Goal: Task Accomplishment & Management: Complete application form

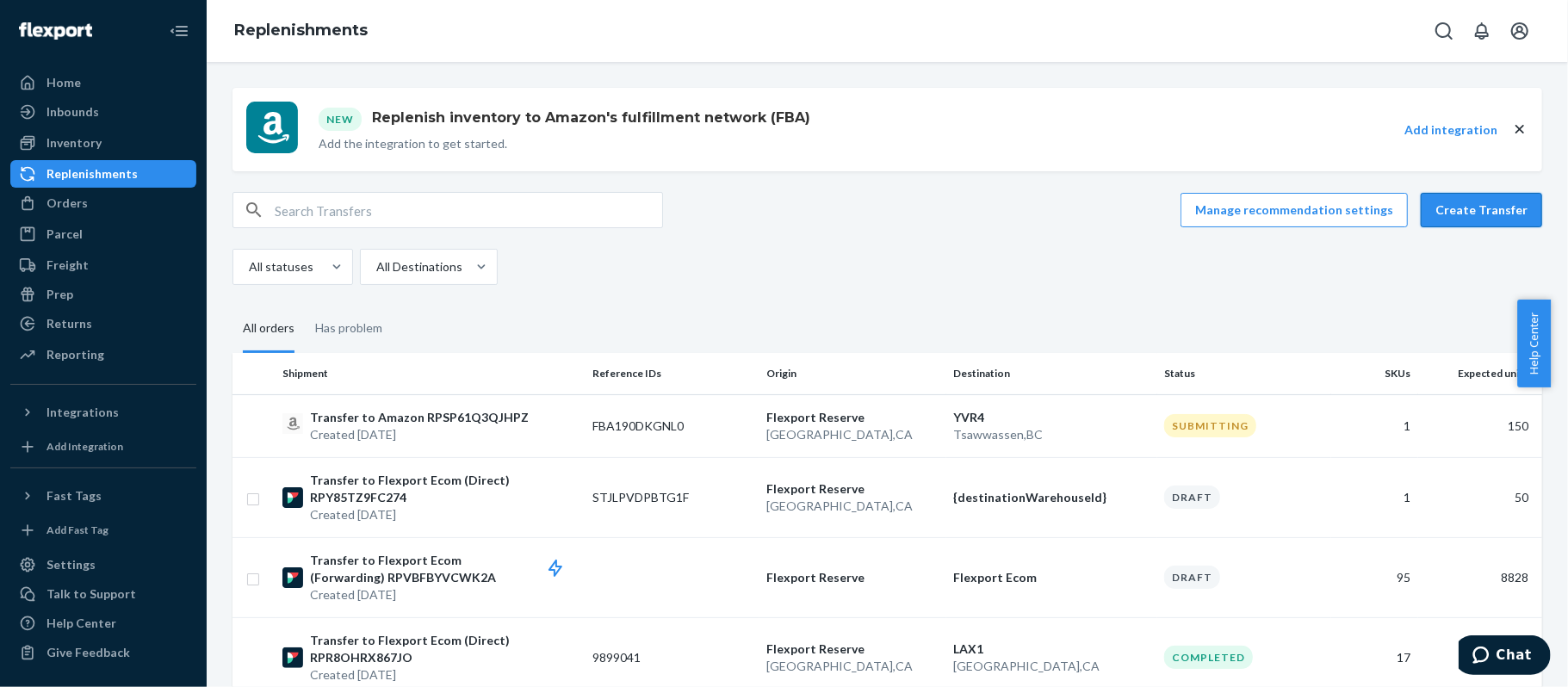
click at [1461, 217] on button "Create Transfer" at bounding box center [1482, 209] width 122 height 35
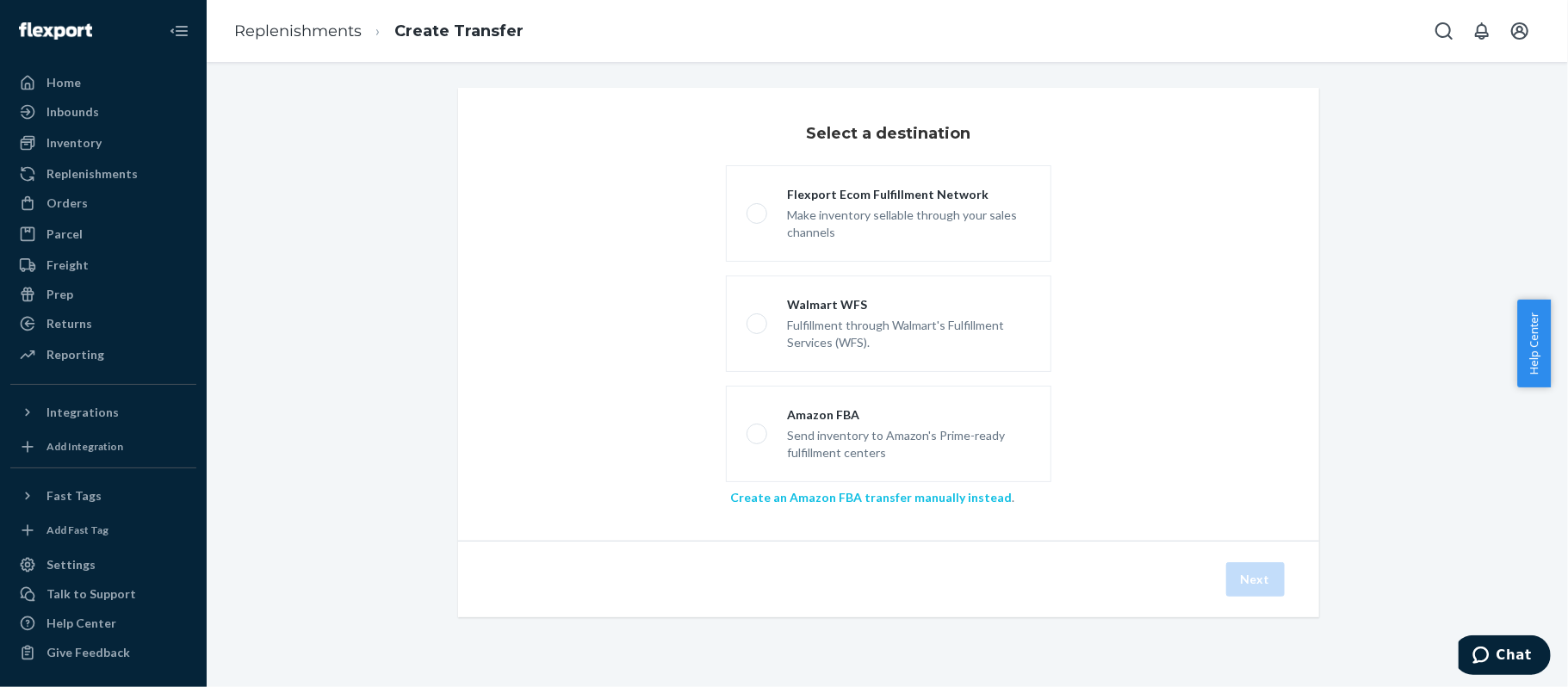
click at [849, 503] on link "Create an Amazon FBA transfer manually instead" at bounding box center [871, 497] width 281 height 14
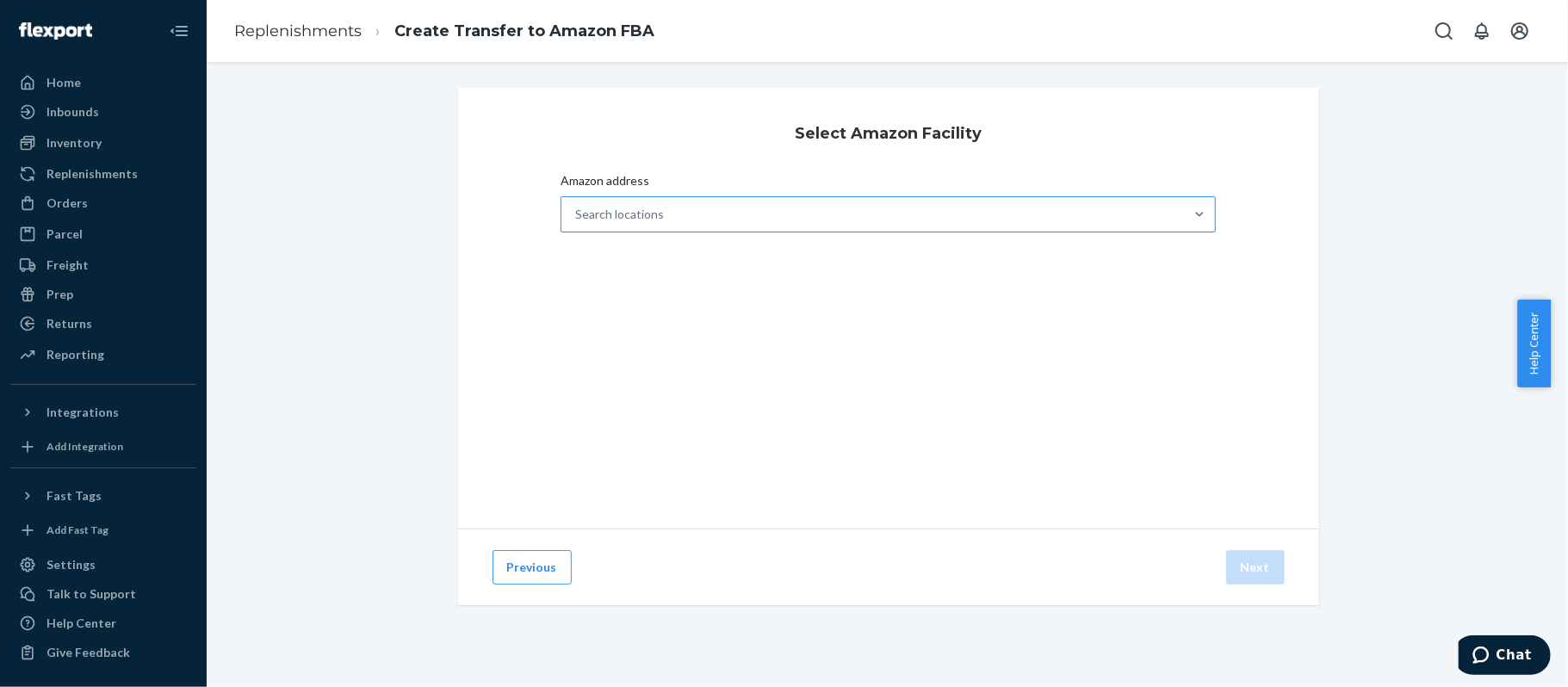
click at [775, 215] on div "Search locations" at bounding box center [873, 214] width 623 height 35
click at [577, 215] on input "Amazon address Search locations" at bounding box center [576, 214] width 2 height 17
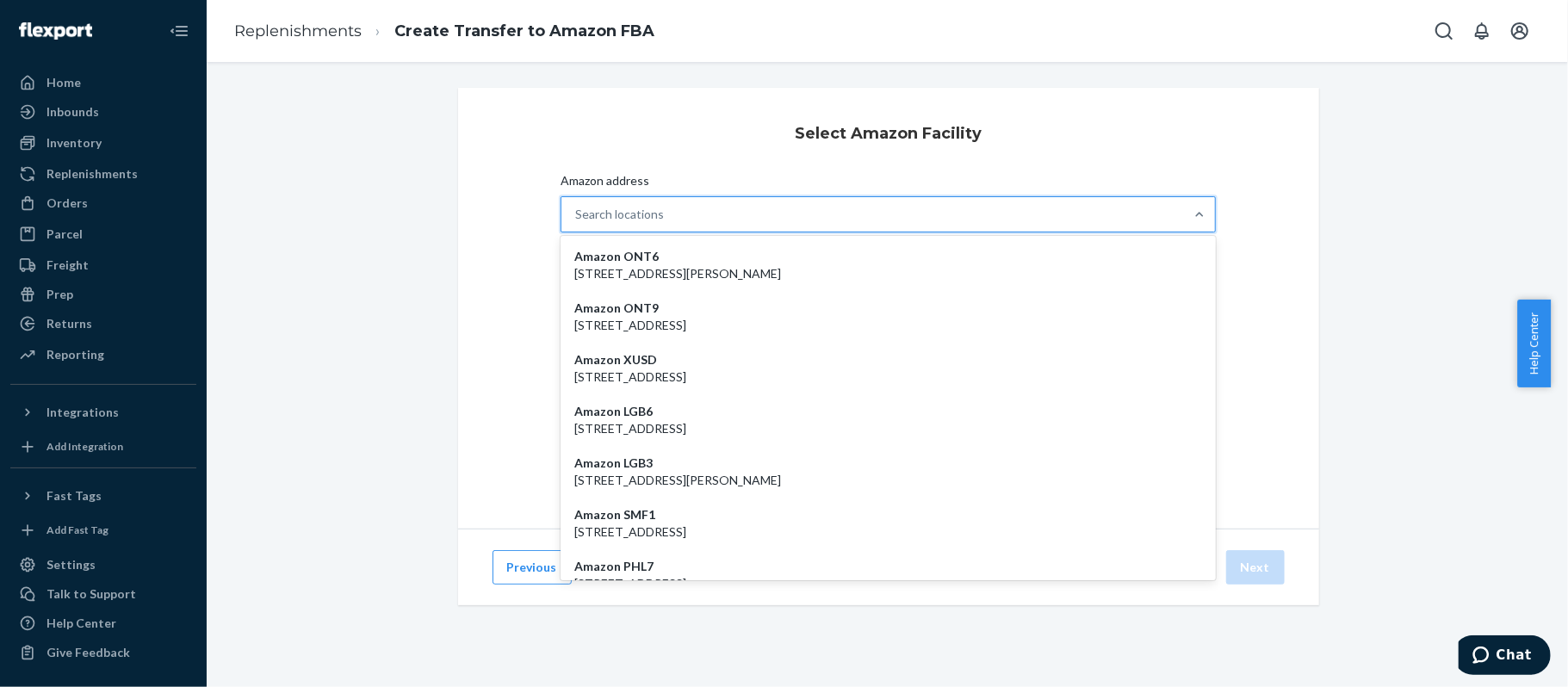
paste input "PBI3"
type input "PBI3"
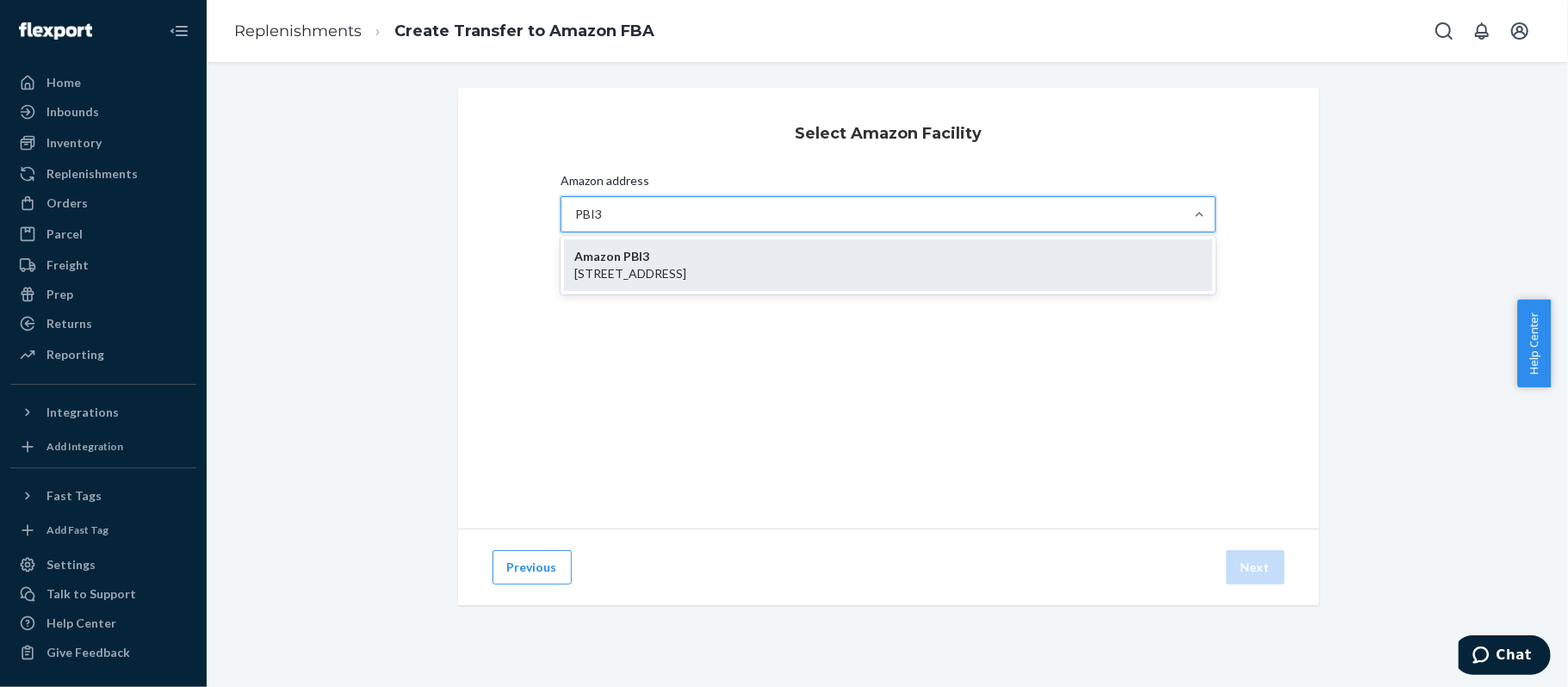
click at [741, 287] on div "Amazon PBI3 7600 LTC Parkway 34986, PORT SAINT LUCIE, FL, 34986" at bounding box center [888, 265] width 649 height 51
click at [606, 223] on input "PBI3" at bounding box center [590, 214] width 30 height 17
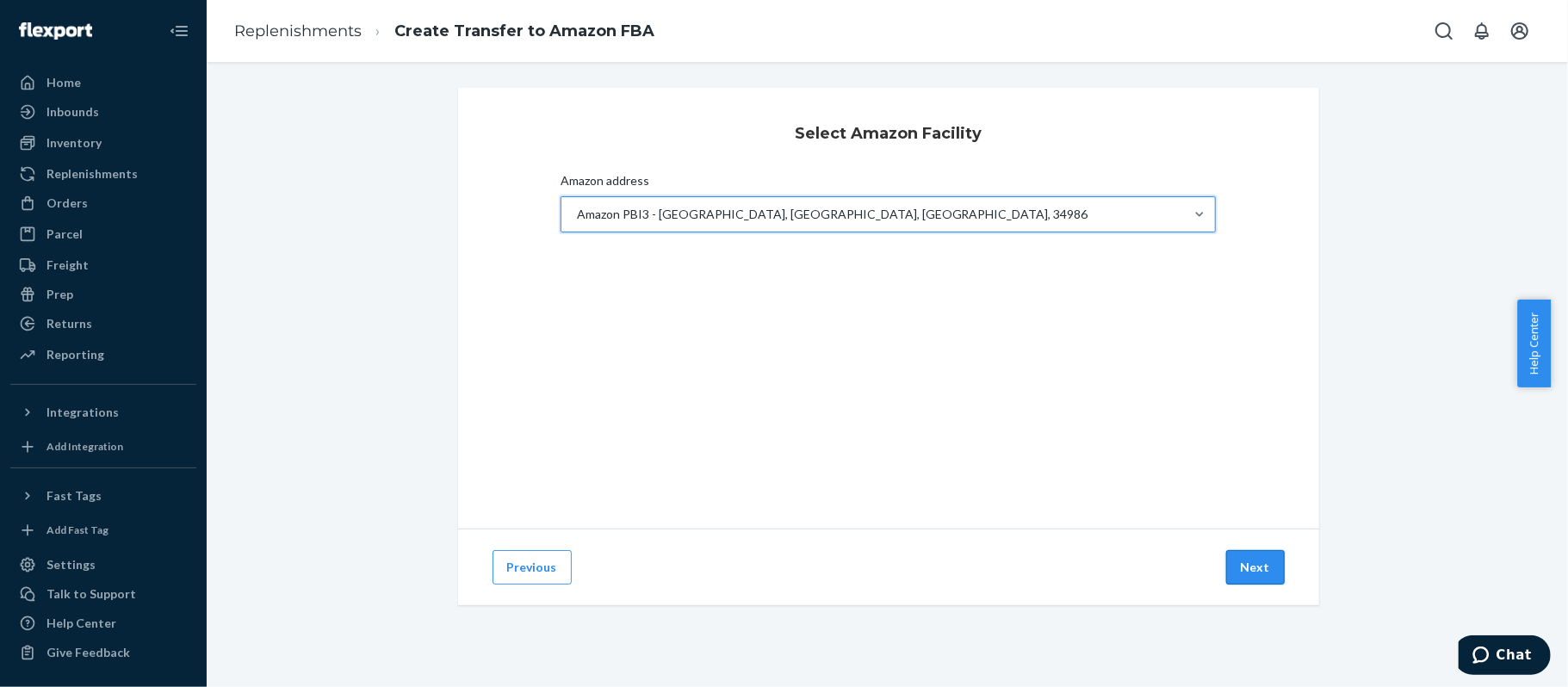
click at [1240, 577] on button "Next" at bounding box center [1255, 567] width 59 height 35
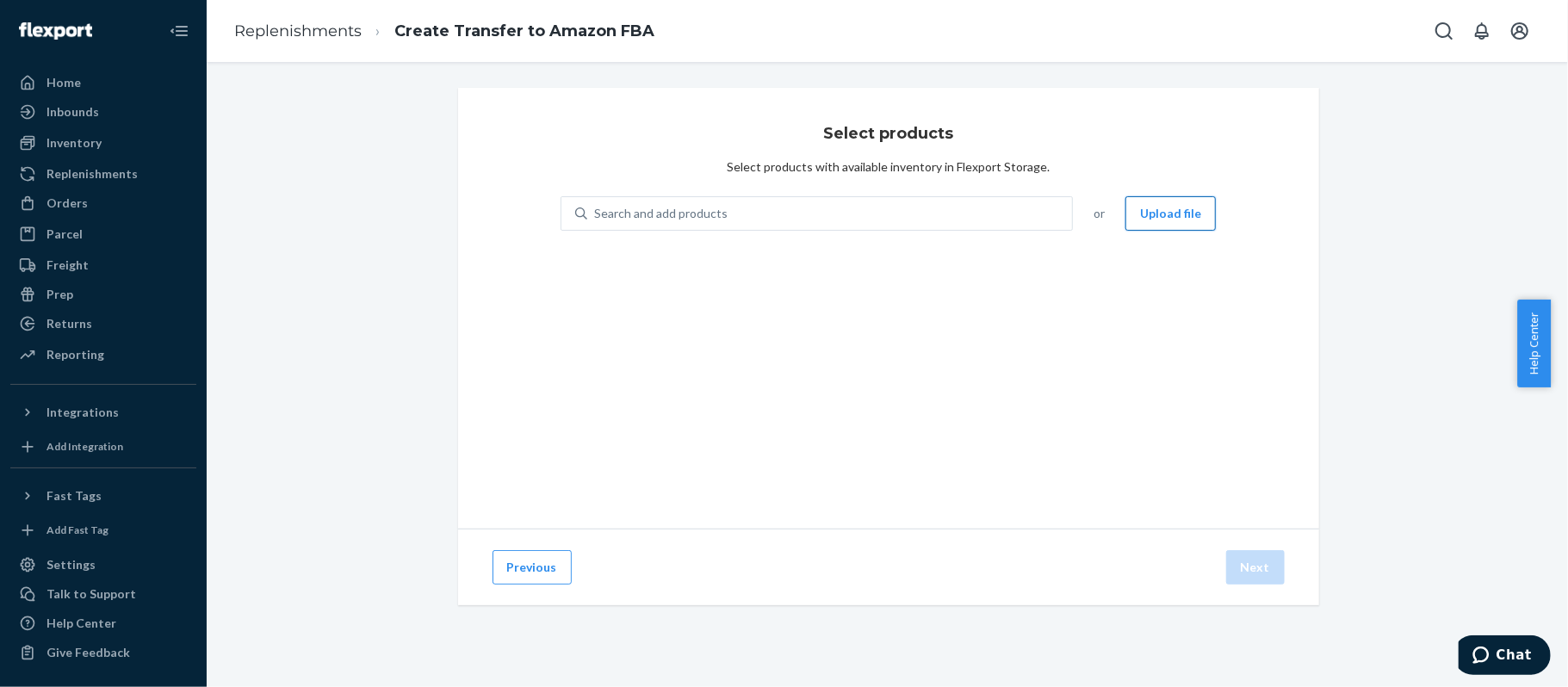
click at [1136, 212] on button "Upload file" at bounding box center [1171, 213] width 91 height 35
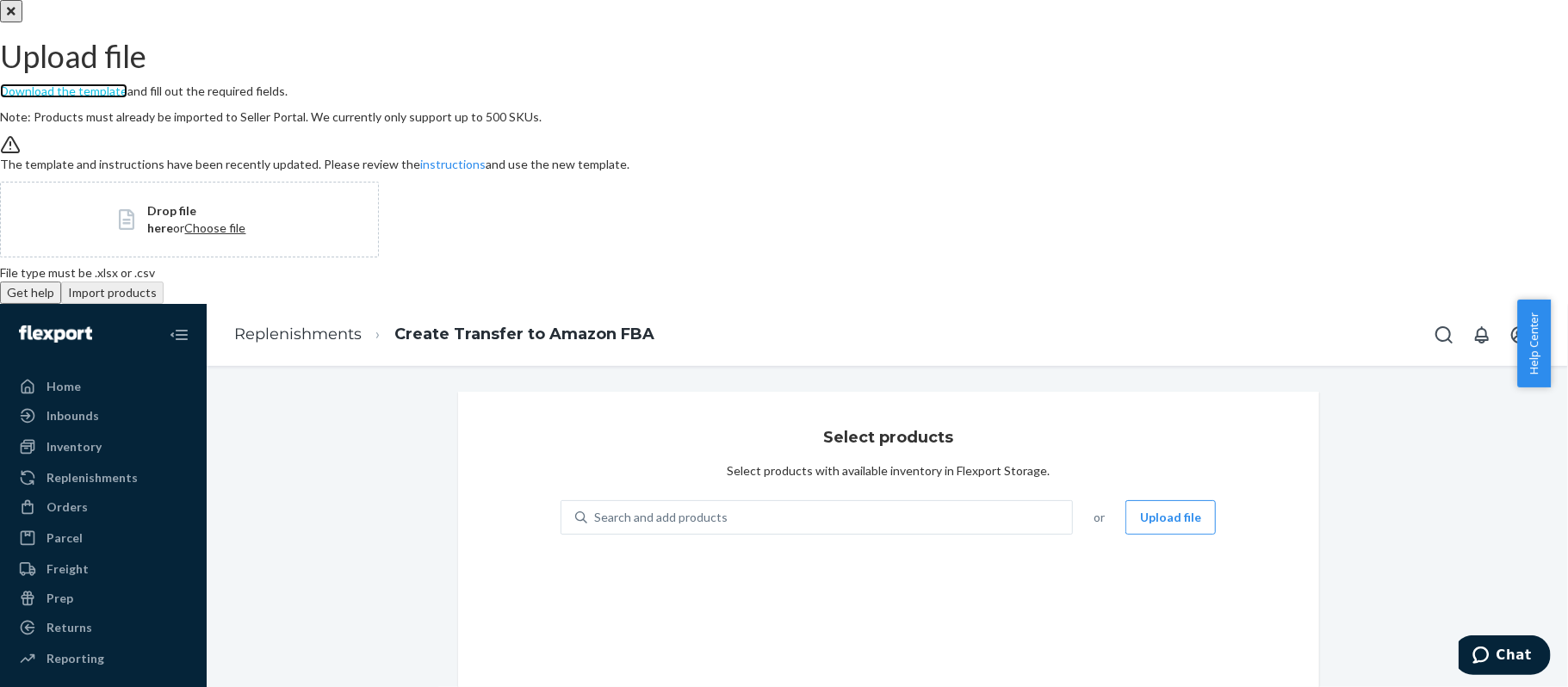
click at [128, 99] on link "Download the template" at bounding box center [64, 91] width 128 height 14
click at [246, 235] on span "Choose file" at bounding box center [216, 227] width 61 height 14
click at [163, 304] on button "Import products" at bounding box center [112, 292] width 102 height 22
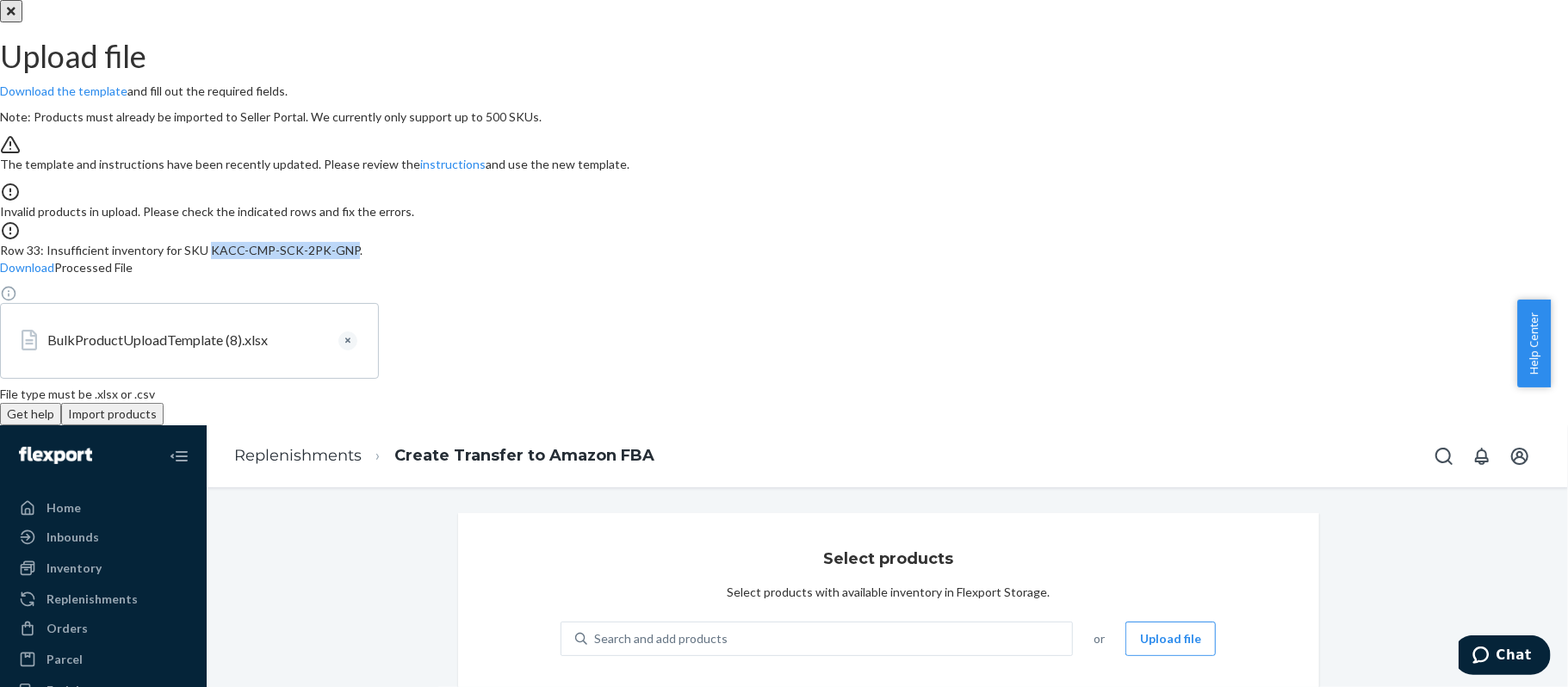
drag, startPoint x: 851, startPoint y: 373, endPoint x: 697, endPoint y: 407, distance: 157.7
click at [697, 259] on div "Row 33: Insufficient inventory for SKU KACC-CMP-SCK-2PK-GNP." at bounding box center [784, 240] width 1568 height 39
copy div "KACC-CMP-SCK-2PK-GNP"
click at [22, 22] on button "Close" at bounding box center [11, 11] width 22 height 22
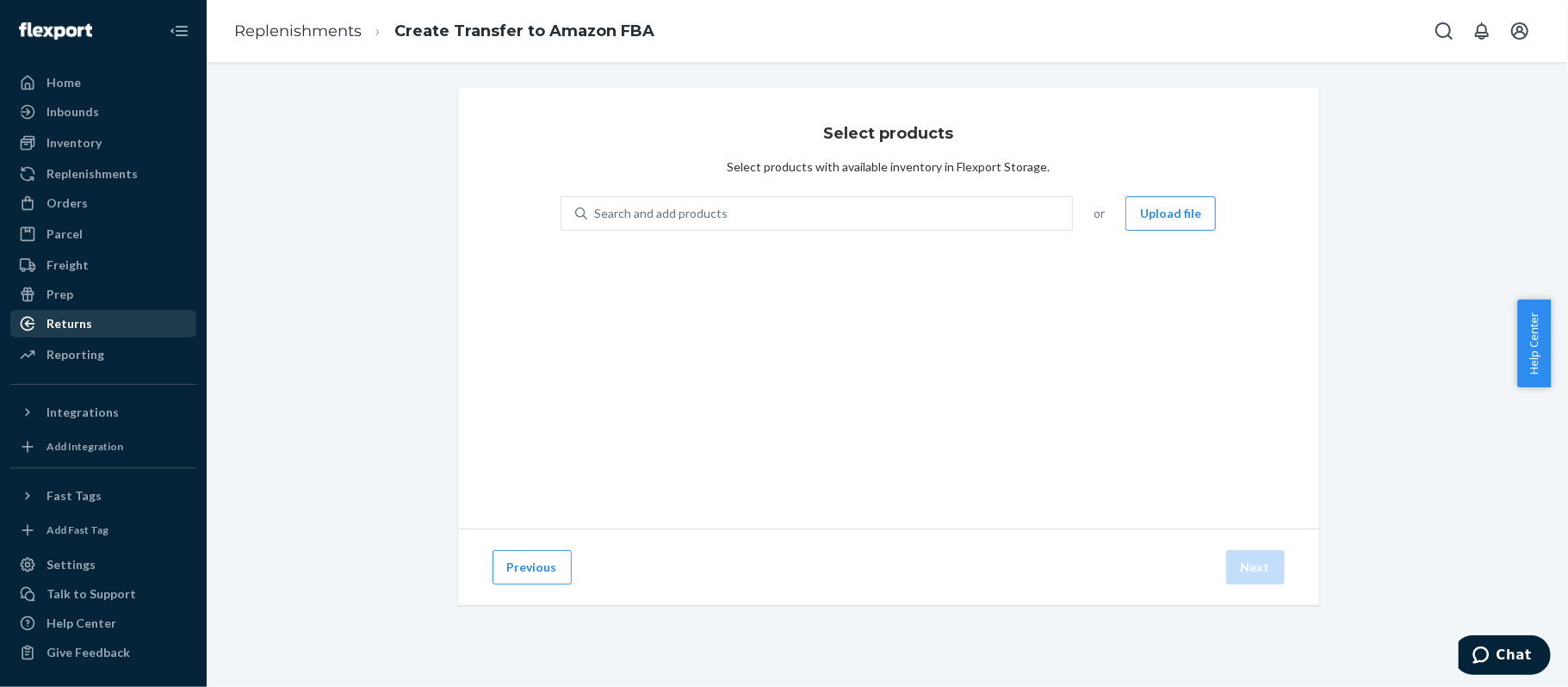
drag, startPoint x: 130, startPoint y: 348, endPoint x: 130, endPoint y: 335, distance: 13.0
click at [130, 348] on div "Reporting" at bounding box center [104, 354] width 183 height 24
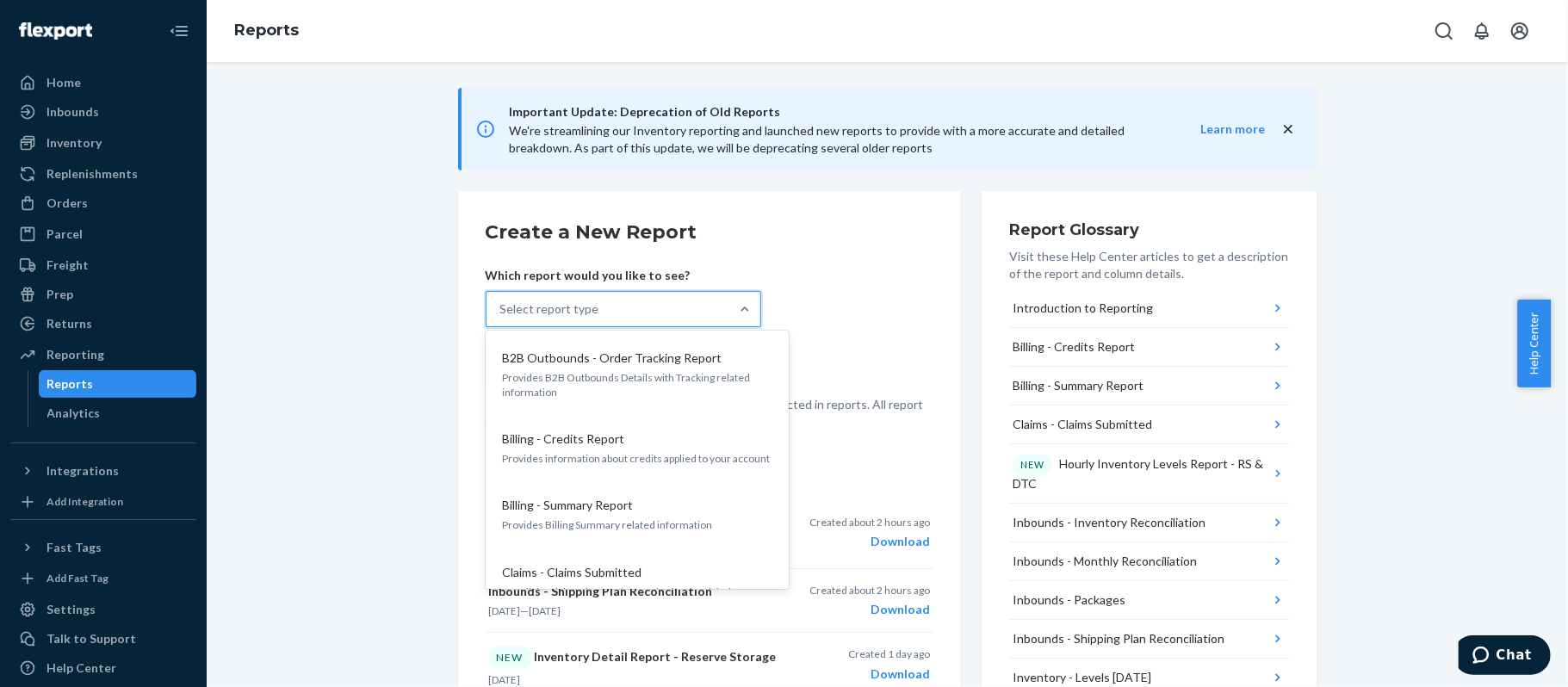
click at [628, 308] on div "Select report type" at bounding box center [608, 309] width 243 height 35
click at [503, 308] on input "option B2B Outbounds - Order Tracking Report focused, 1 of 30. 30 results avail…" at bounding box center [502, 309] width 2 height 17
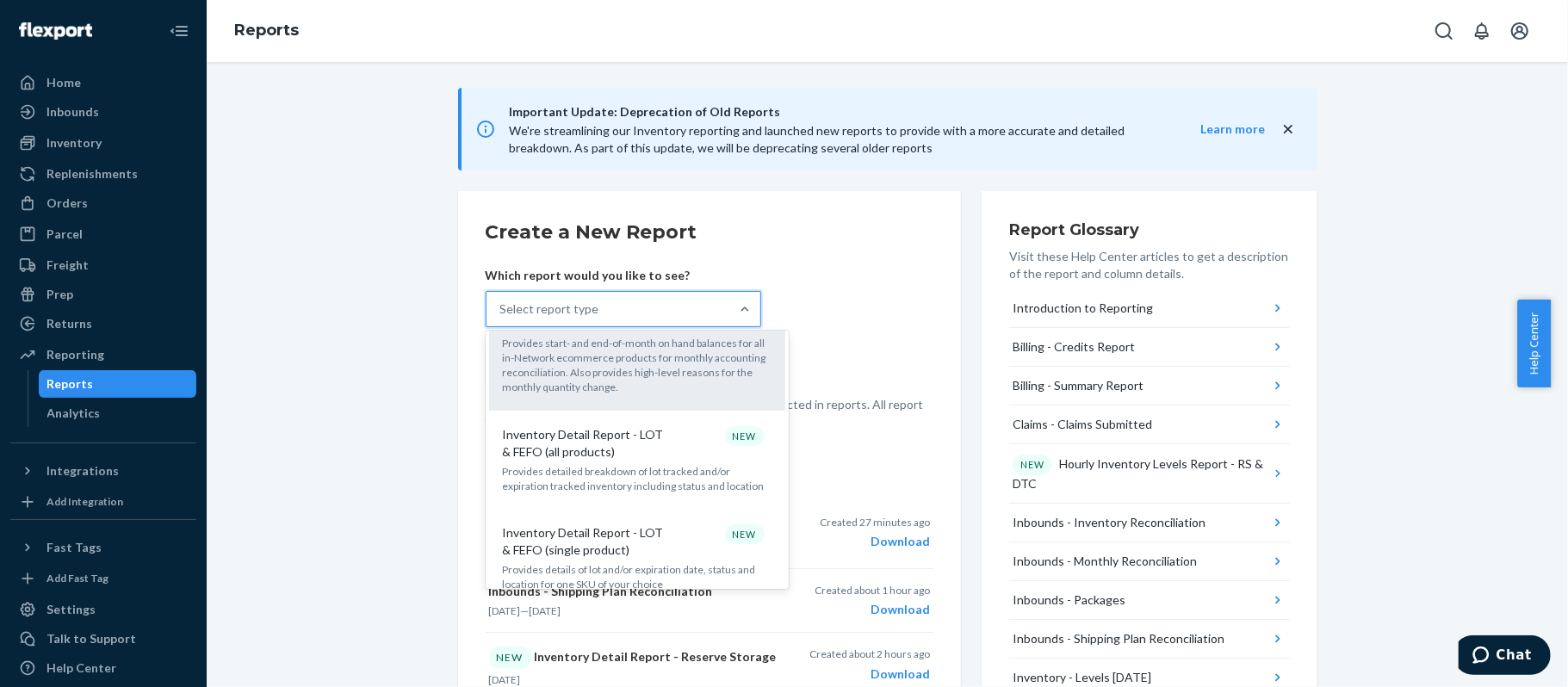
scroll to position [803, 0]
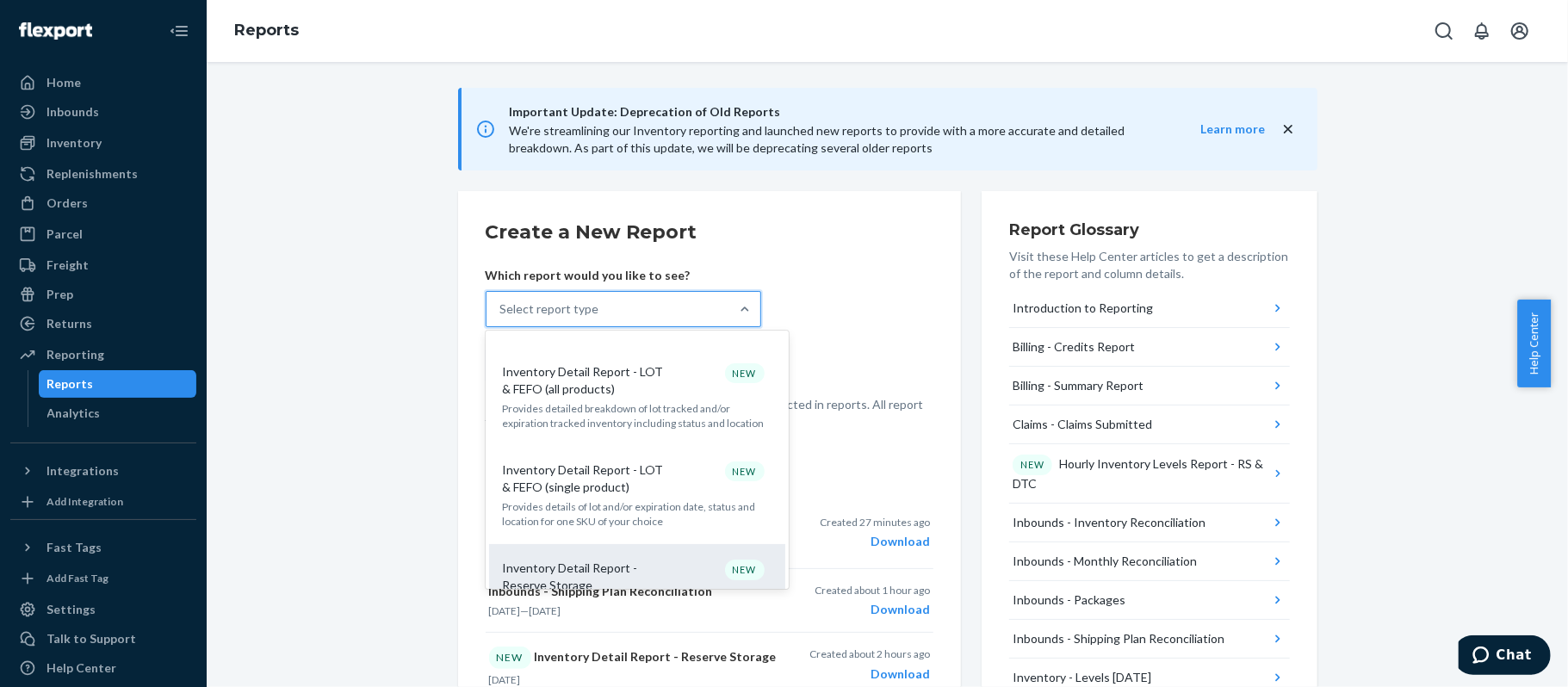
click at [660, 560] on div "Inventory Detail Report - Reserve Storage NEW" at bounding box center [634, 577] width 275 height 35
click at [503, 318] on input "option Inventory Detail Report - Reserve Storage focused, 0 of 30. 30 results a…" at bounding box center [502, 309] width 2 height 17
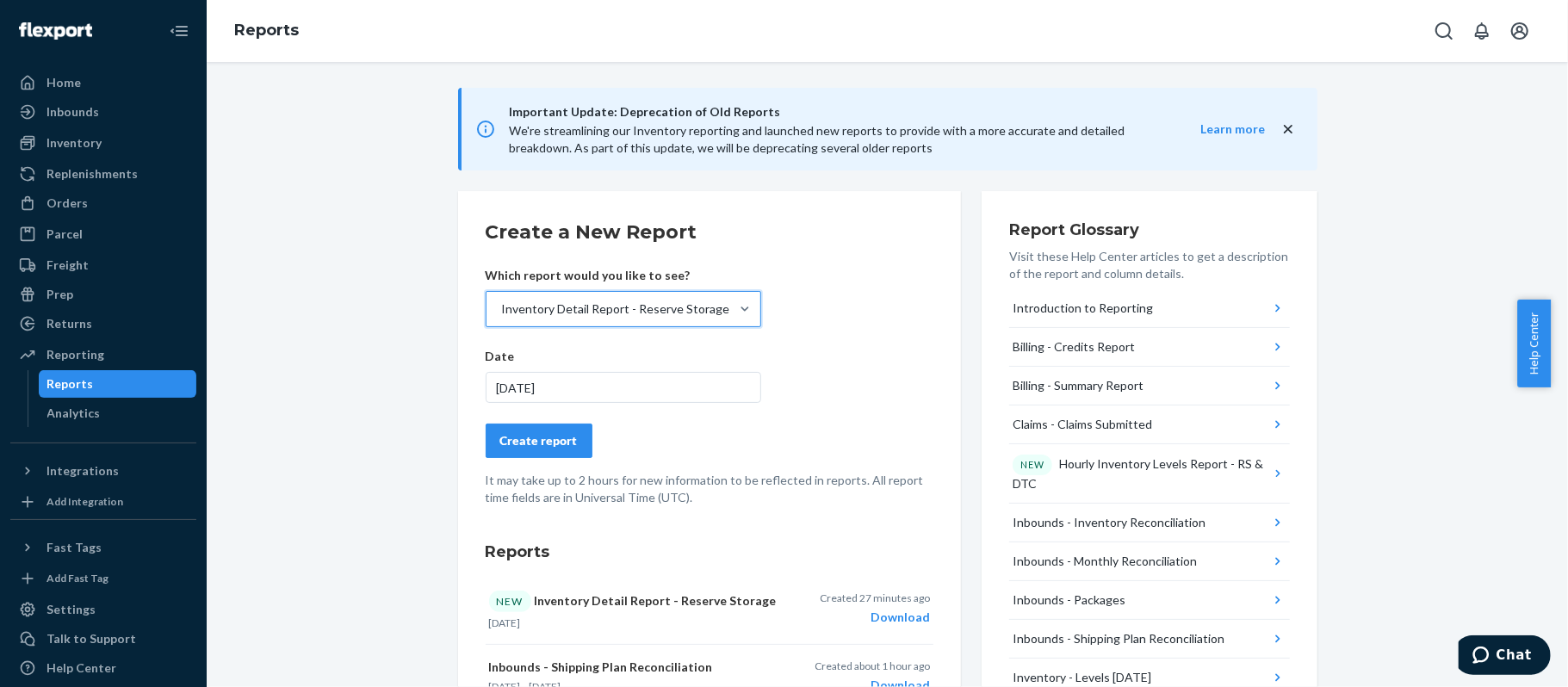
click at [559, 436] on div "Create report" at bounding box center [539, 440] width 77 height 17
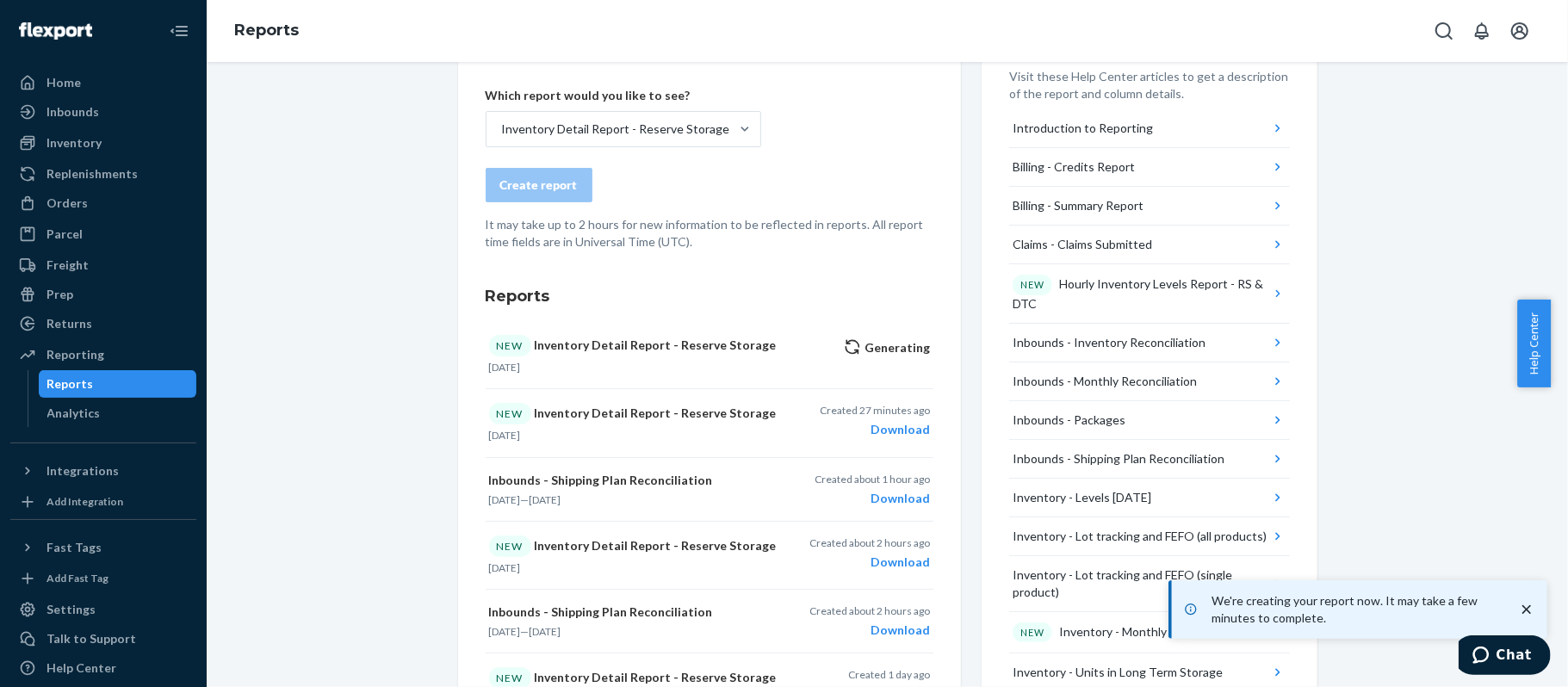
scroll to position [229, 0]
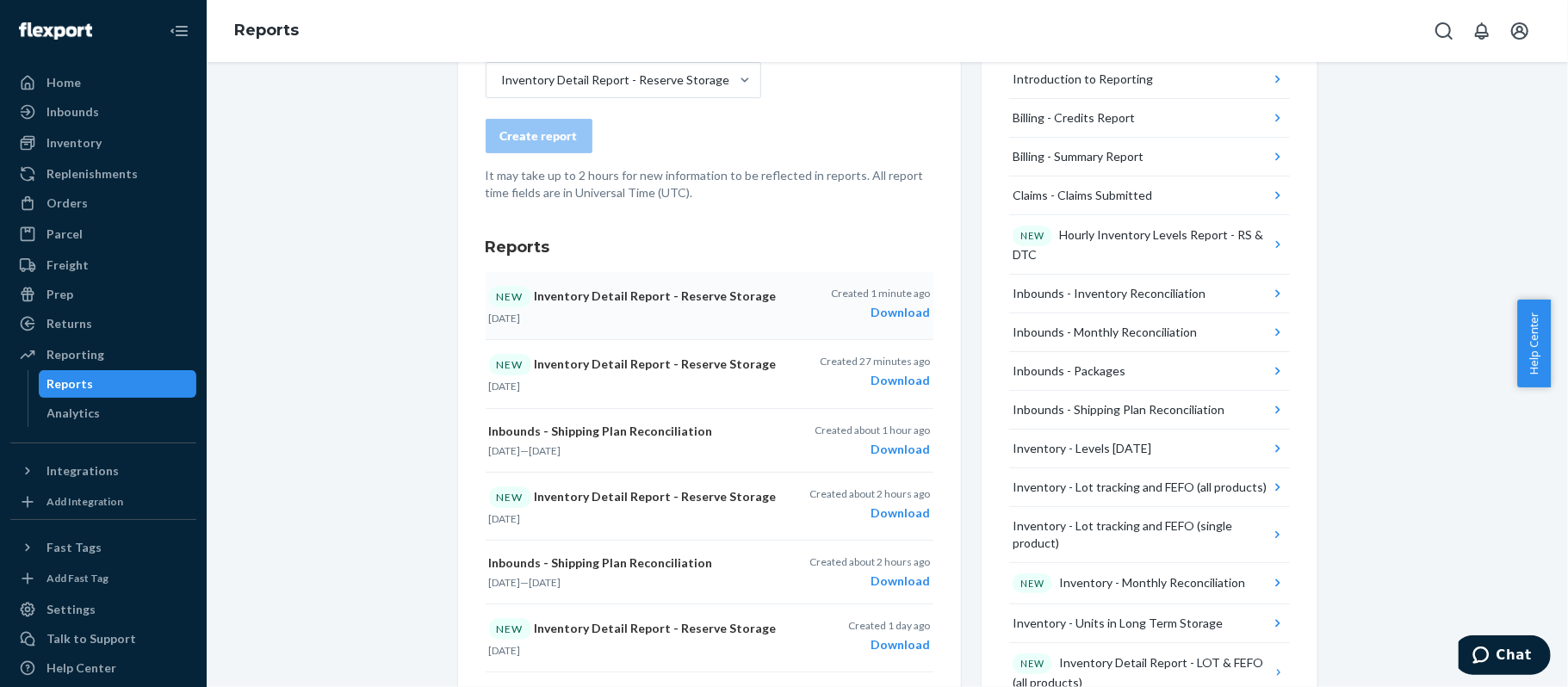
click at [899, 310] on div "Download" at bounding box center [881, 312] width 99 height 17
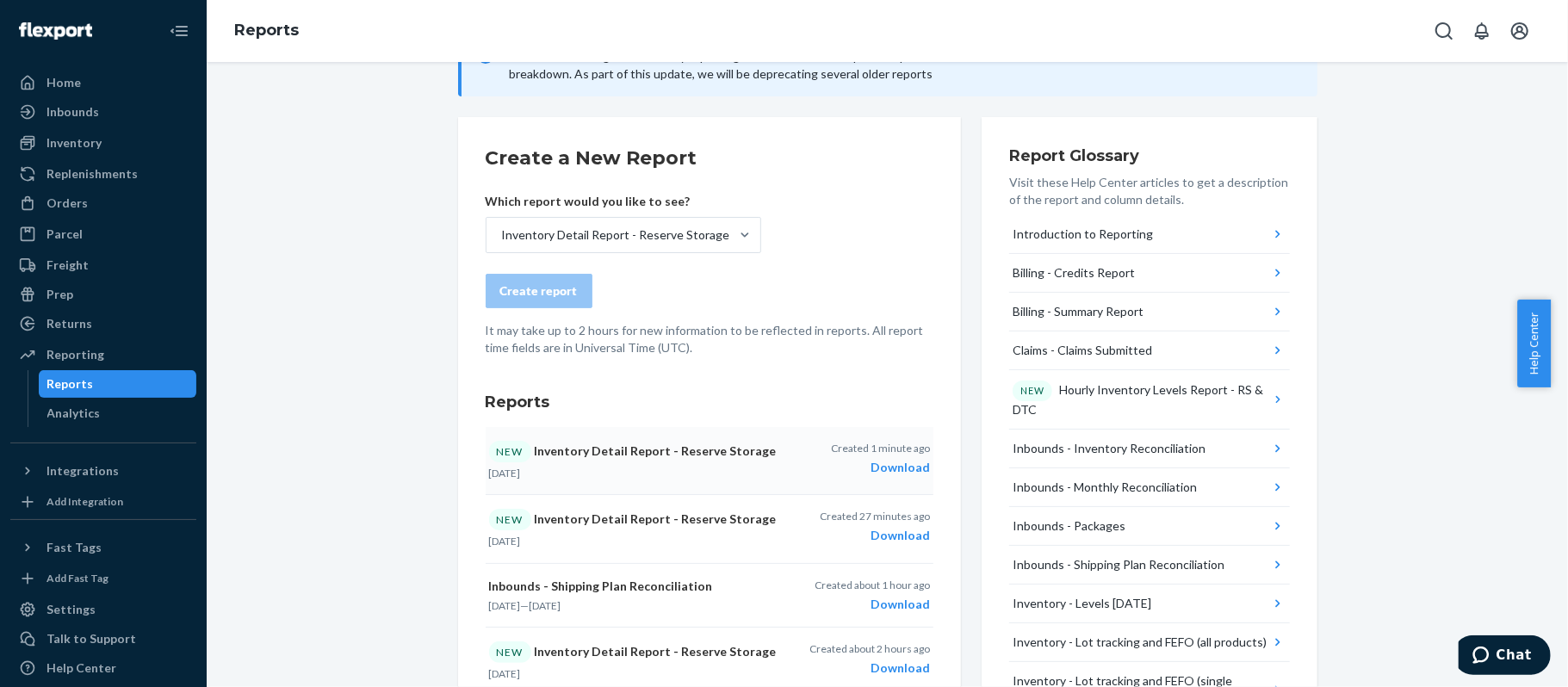
scroll to position [114, 0]
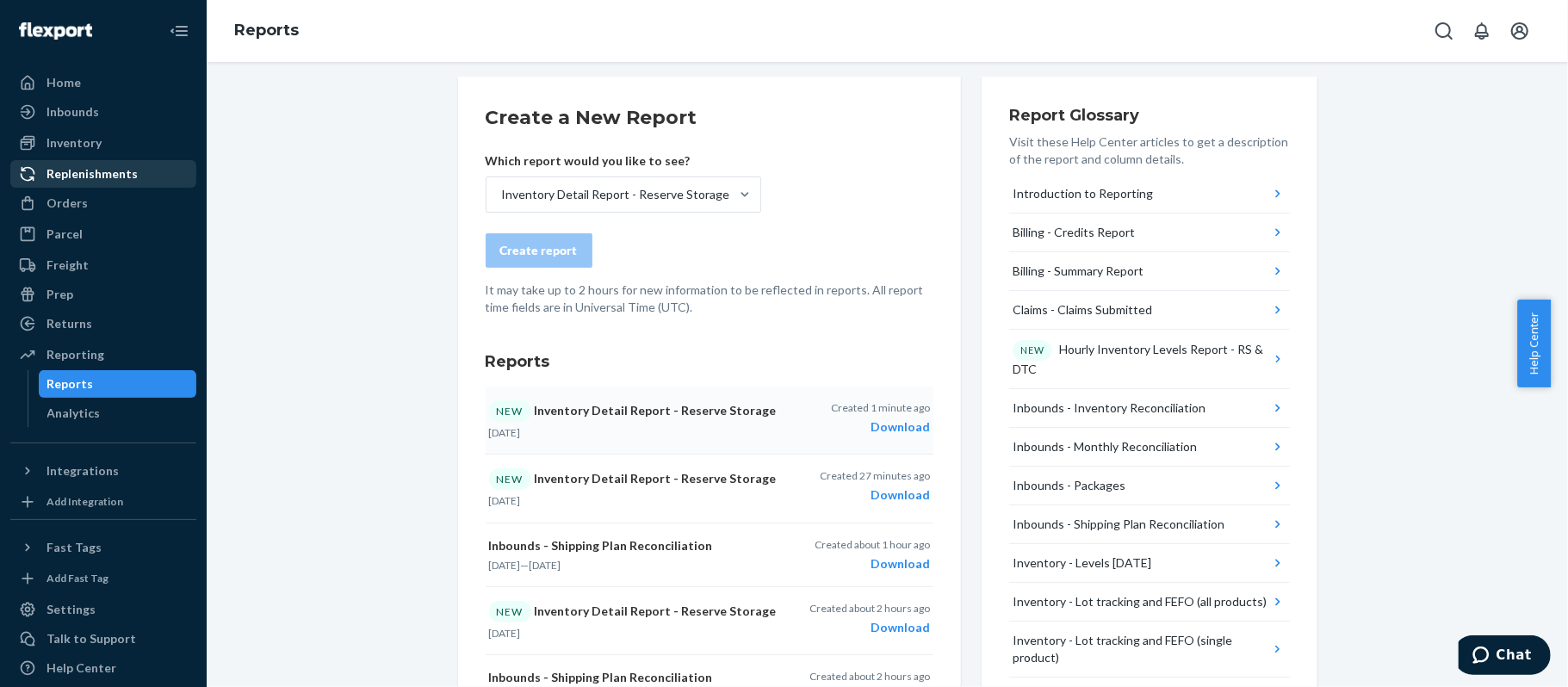
click at [99, 167] on div "Replenishments" at bounding box center [91, 173] width 91 height 17
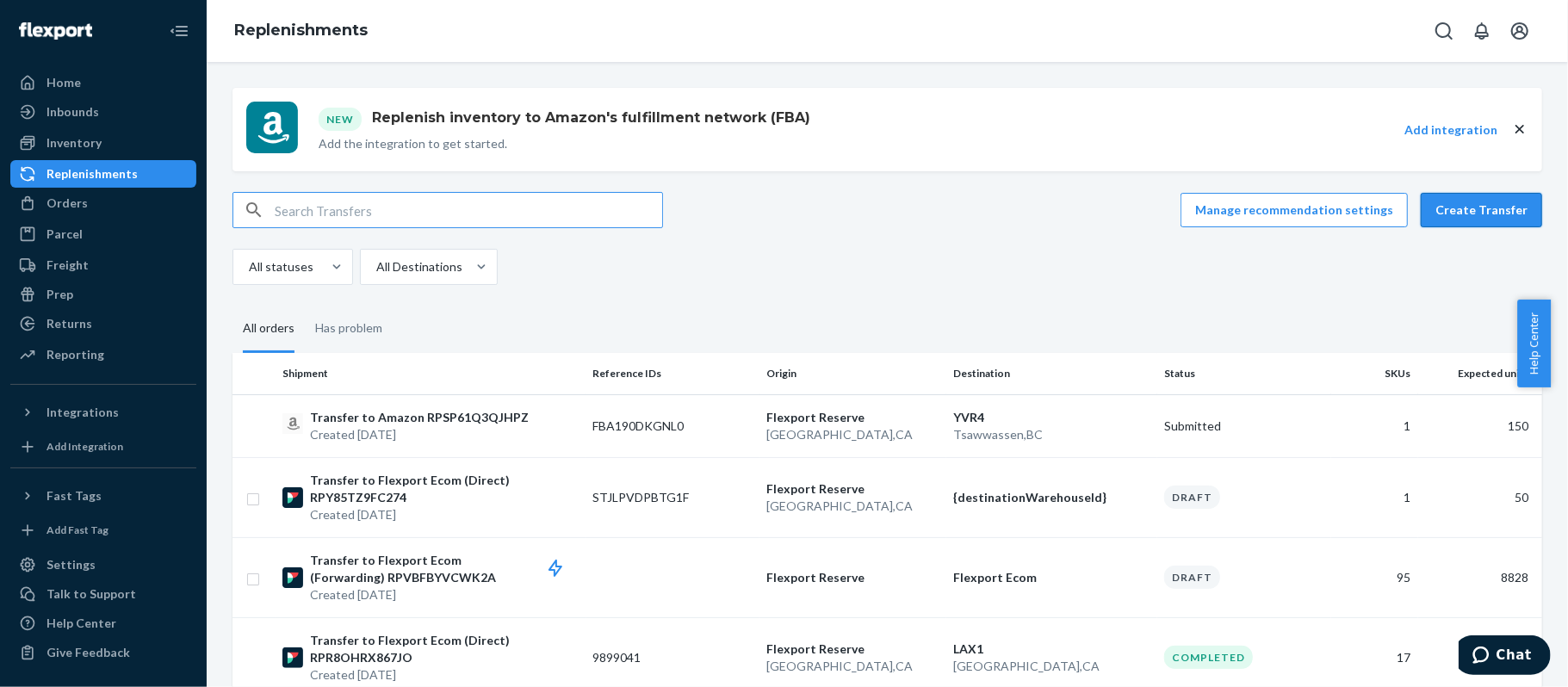
click at [1423, 212] on button "Create Transfer" at bounding box center [1482, 209] width 122 height 35
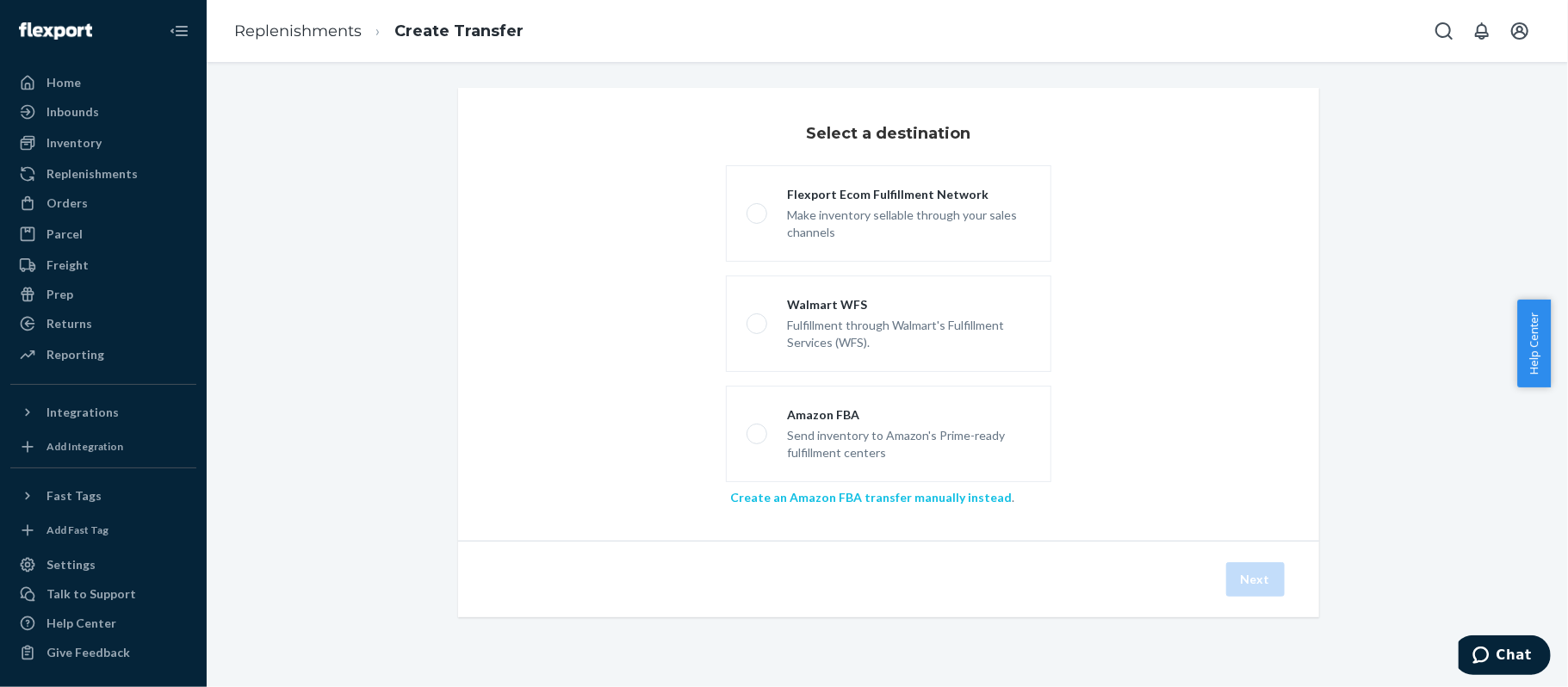
click at [804, 504] on link "Create an Amazon FBA transfer manually instead" at bounding box center [871, 497] width 281 height 14
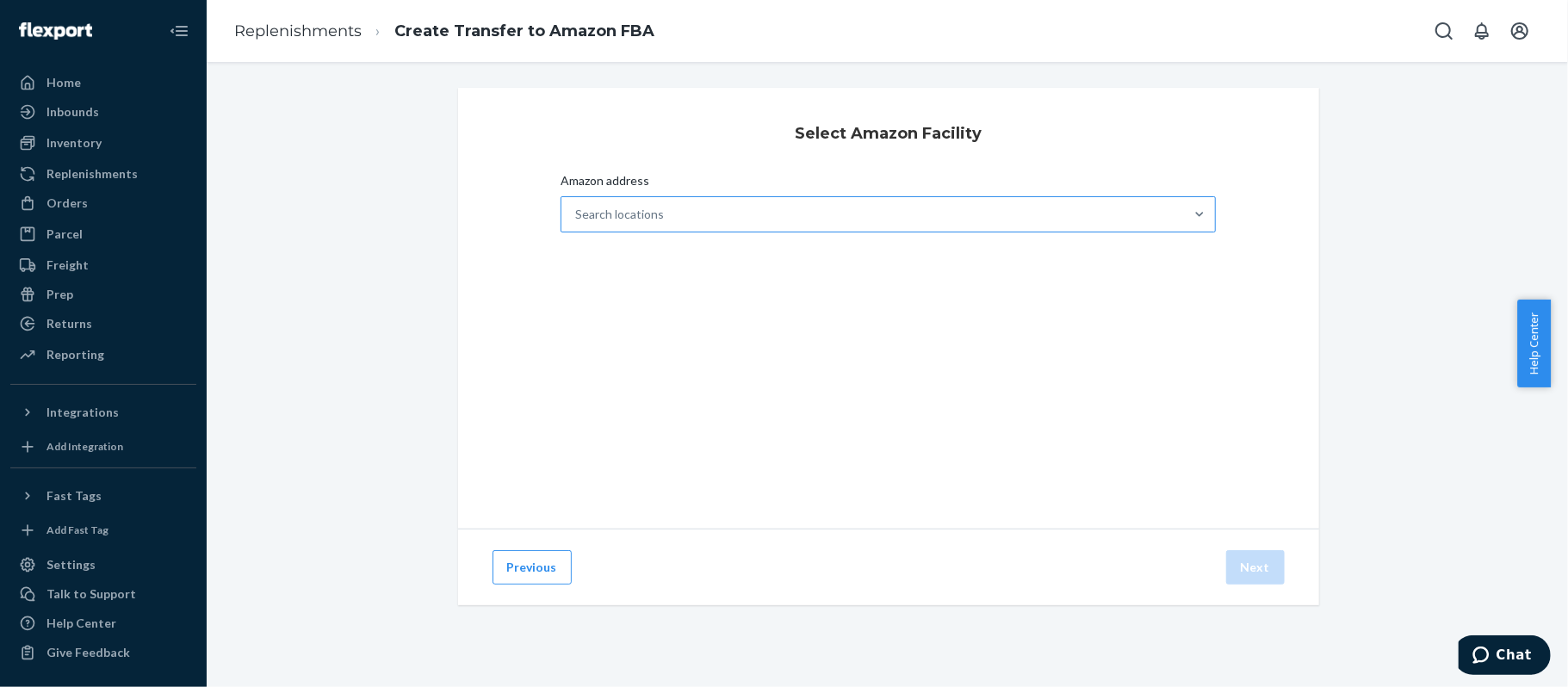
click at [775, 209] on div "Search locations" at bounding box center [873, 214] width 623 height 35
click at [577, 209] on input "Amazon address Search locations" at bounding box center [576, 214] width 2 height 17
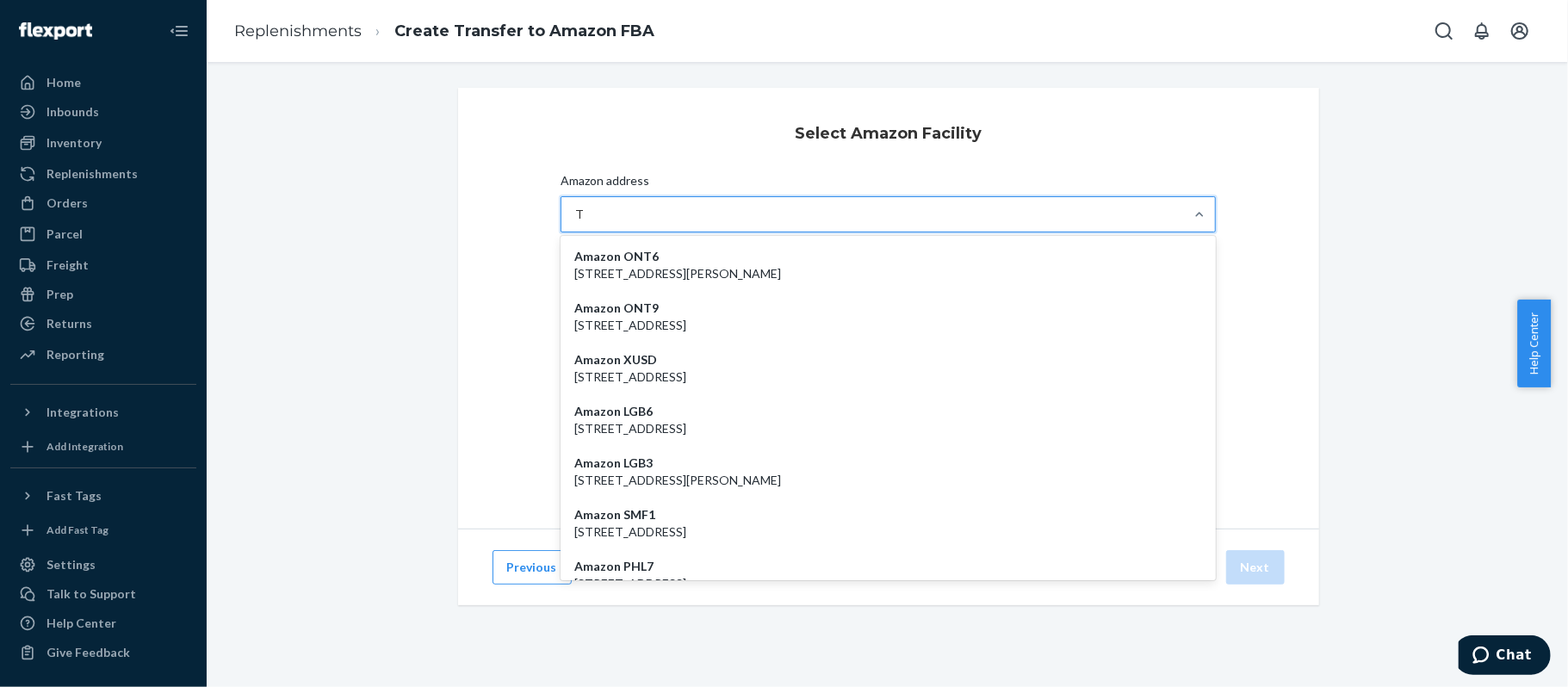
type input "TMB"
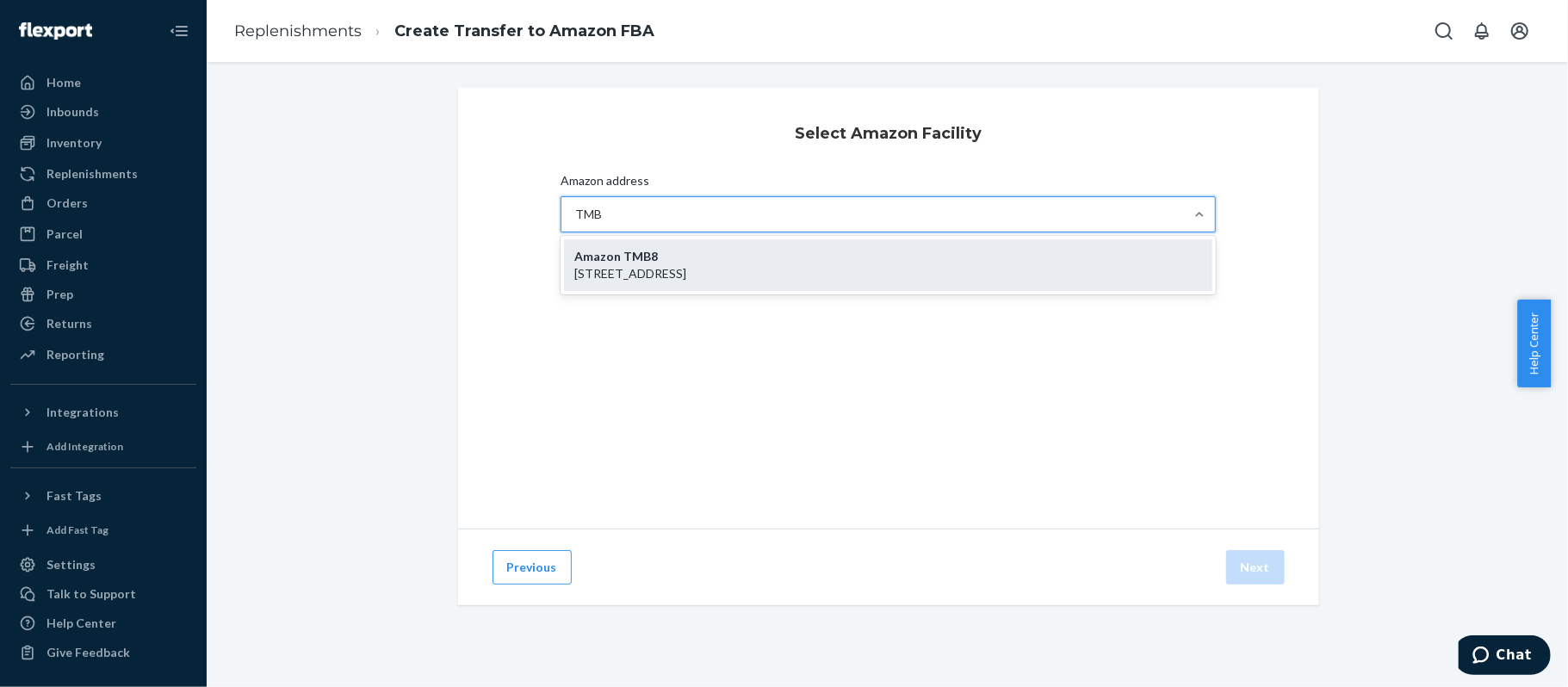
click at [769, 251] on div "Amazon TMB8 27505 SW 132nd AVE, HOMESTEAD, FL, 33032-8597" at bounding box center [888, 265] width 649 height 51
click at [603, 223] on input "TMB" at bounding box center [589, 214] width 28 height 17
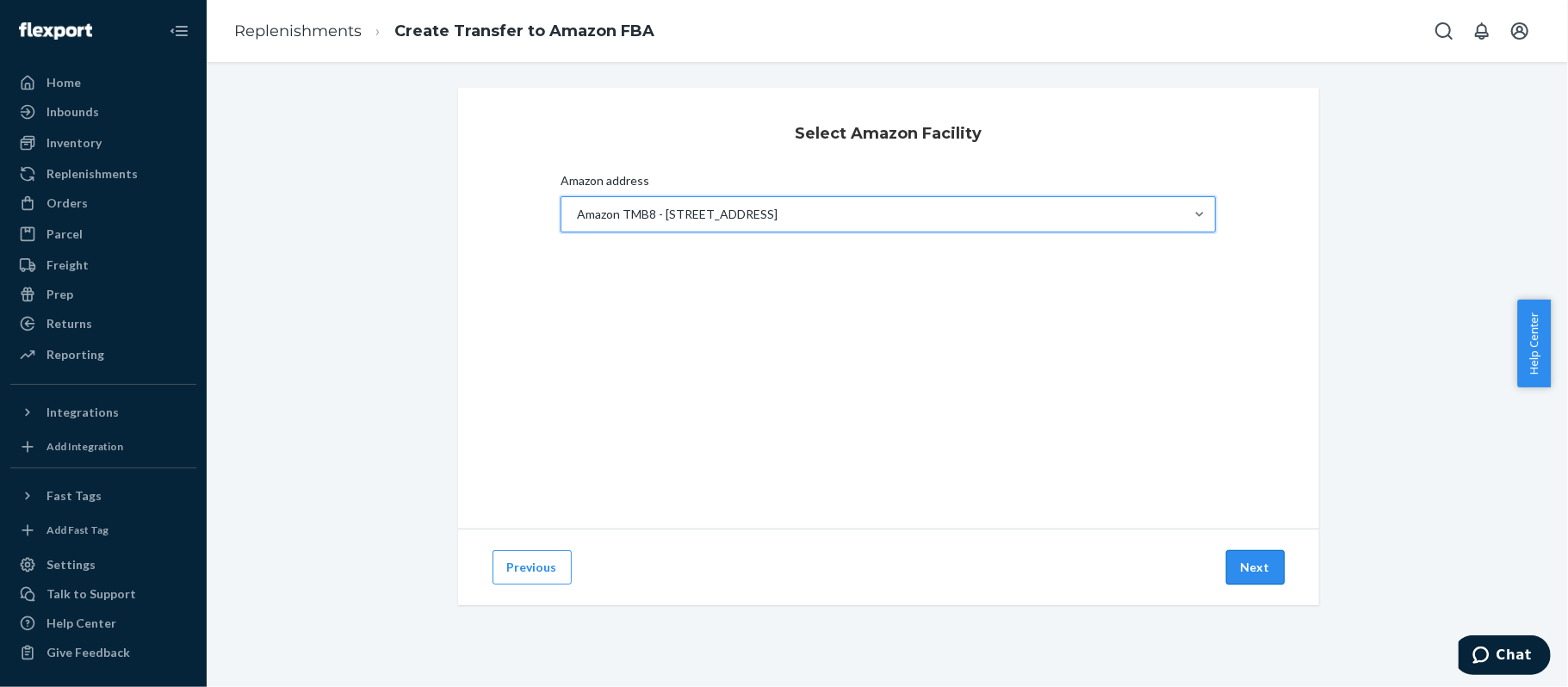
click at [1234, 565] on button "Next" at bounding box center [1255, 567] width 59 height 35
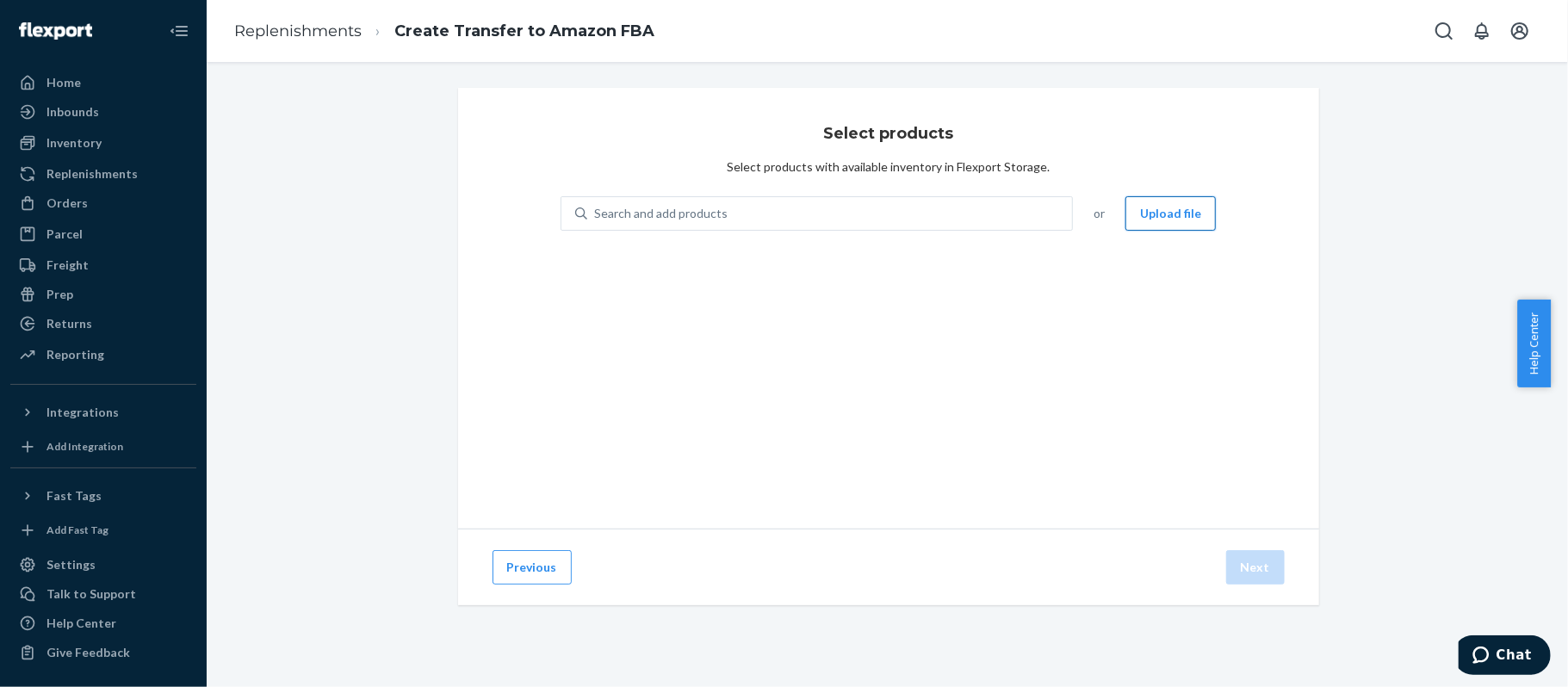
click at [1147, 216] on button "Upload file" at bounding box center [1171, 213] width 91 height 35
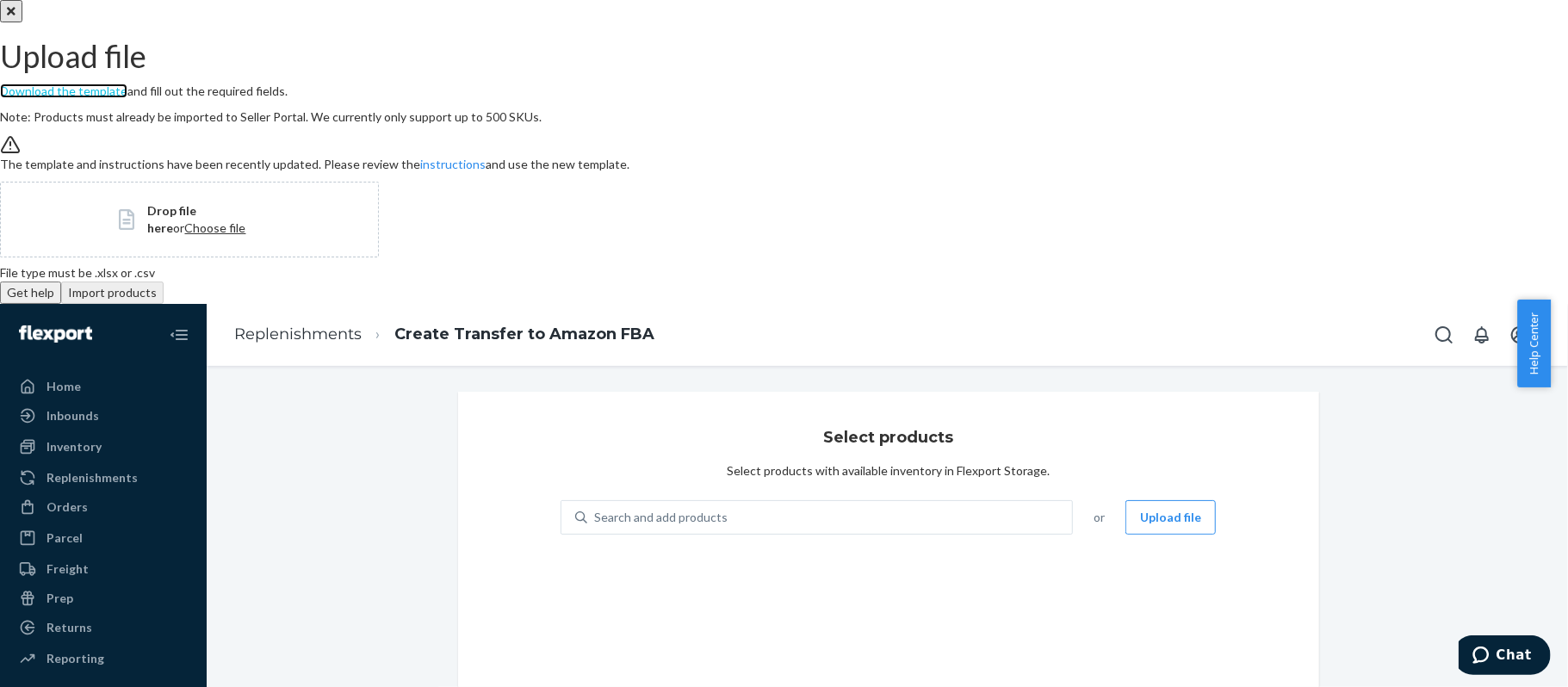
click at [128, 99] on link "Download the template" at bounding box center [64, 91] width 128 height 14
drag, startPoint x: 991, startPoint y: 136, endPoint x: 999, endPoint y: 131, distance: 9.4
click at [991, 136] on div "Upload file Download the template and fill out the required fields. Note: Produ…" at bounding box center [784, 152] width 1568 height 304
click at [22, 22] on button "Close" at bounding box center [11, 11] width 22 height 22
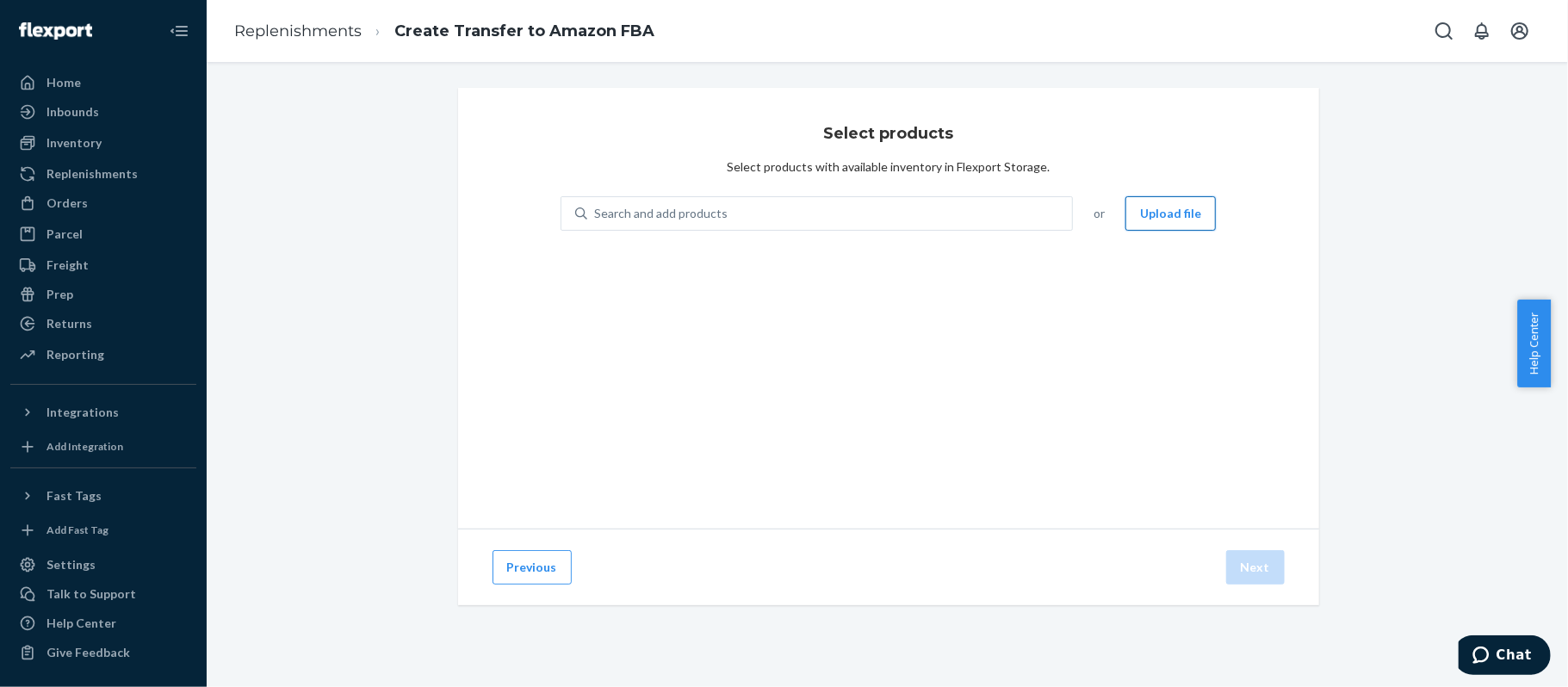
click at [1152, 210] on button "Upload file" at bounding box center [1171, 213] width 91 height 35
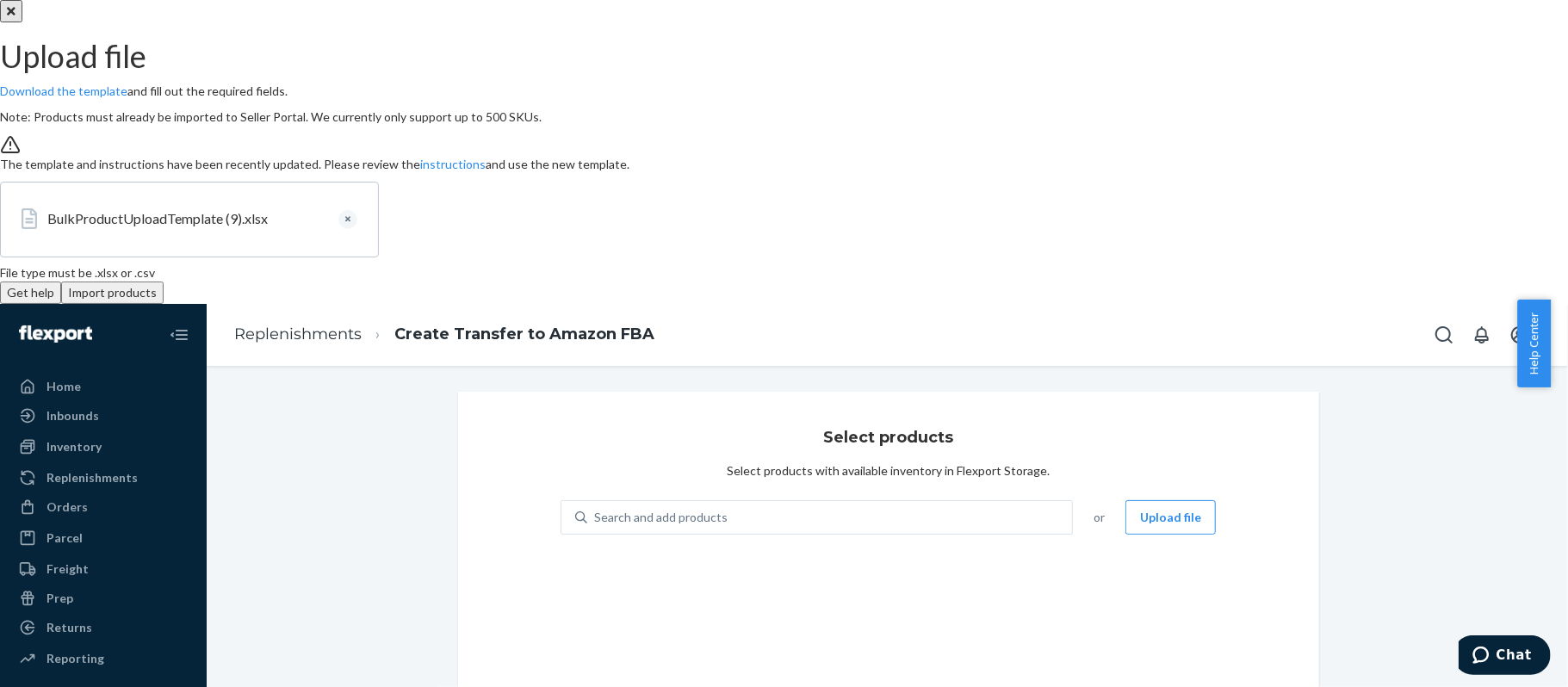
click at [163, 304] on button "Import products" at bounding box center [112, 292] width 102 height 22
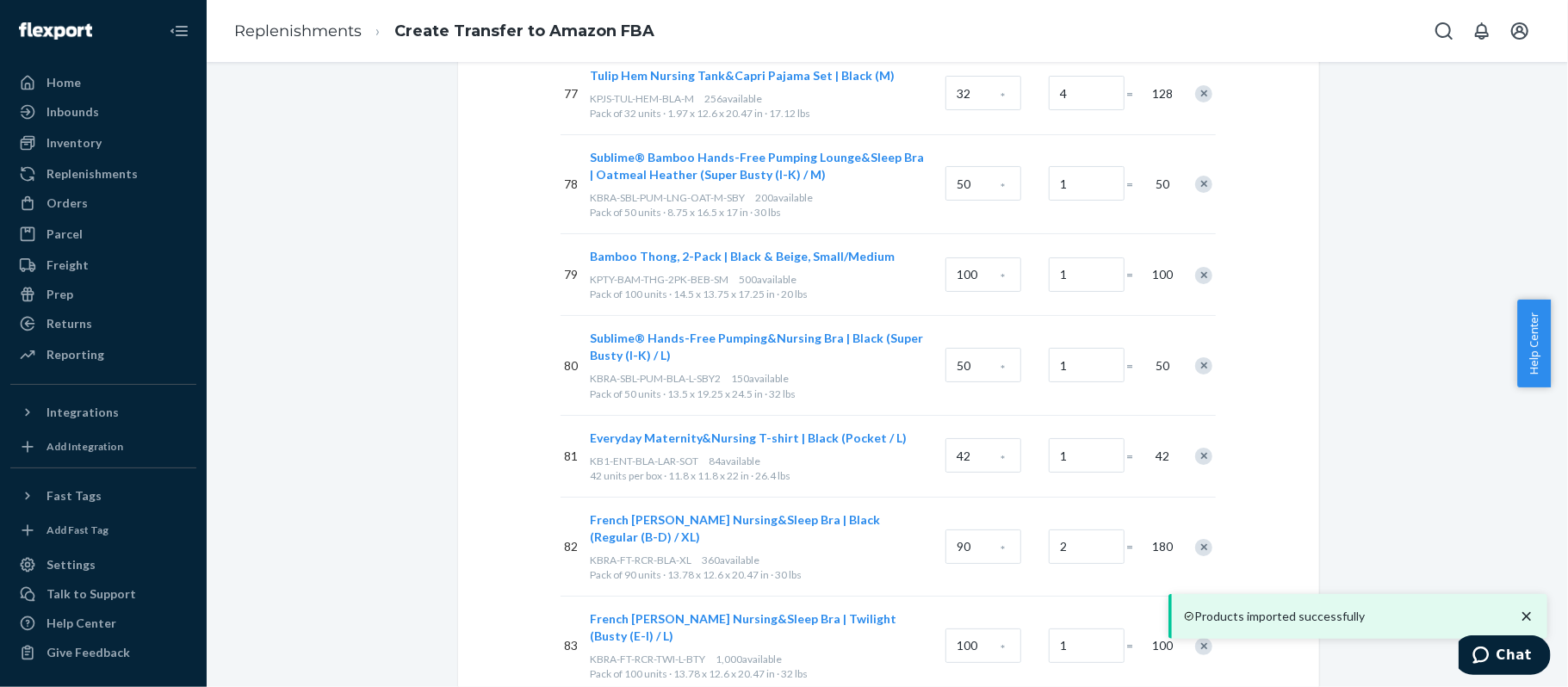
scroll to position [7827, 0]
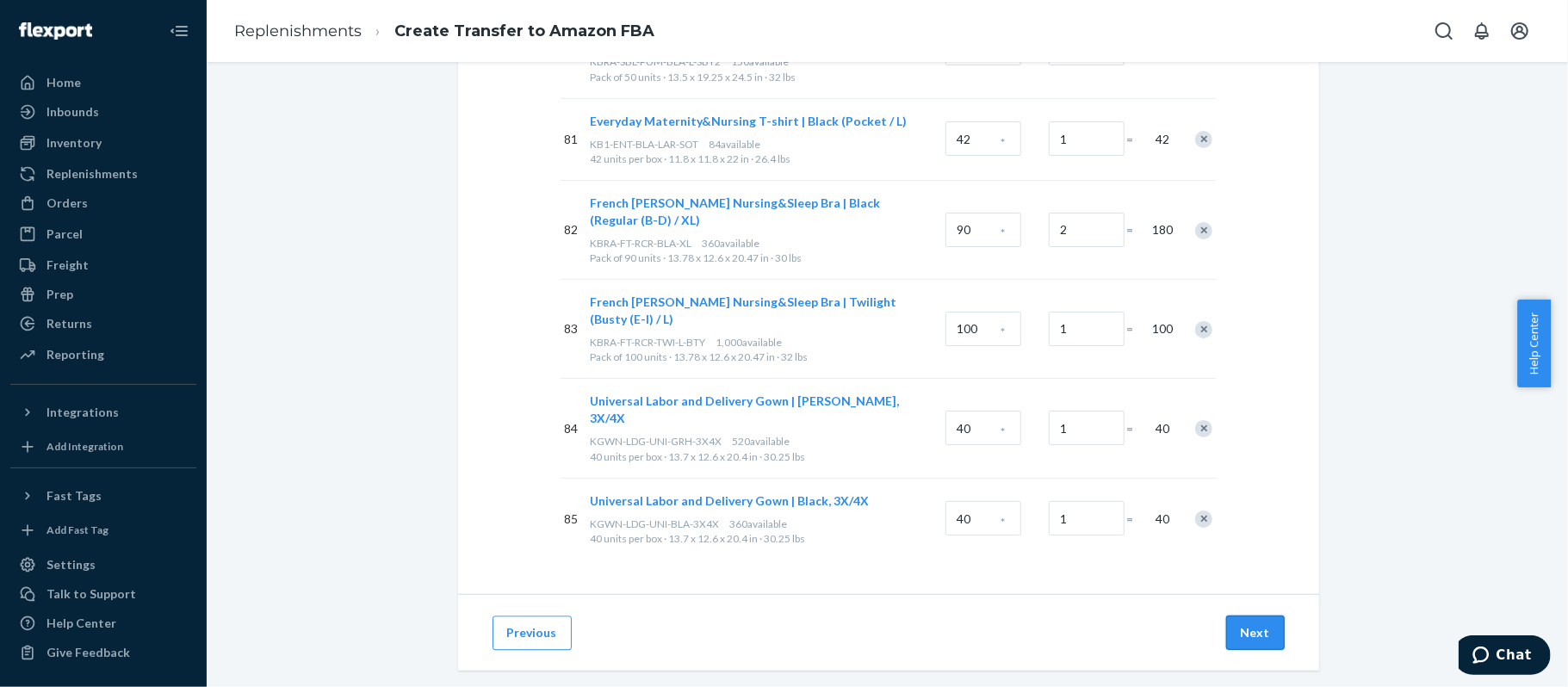
click at [1247, 616] on button "Next" at bounding box center [1255, 633] width 59 height 35
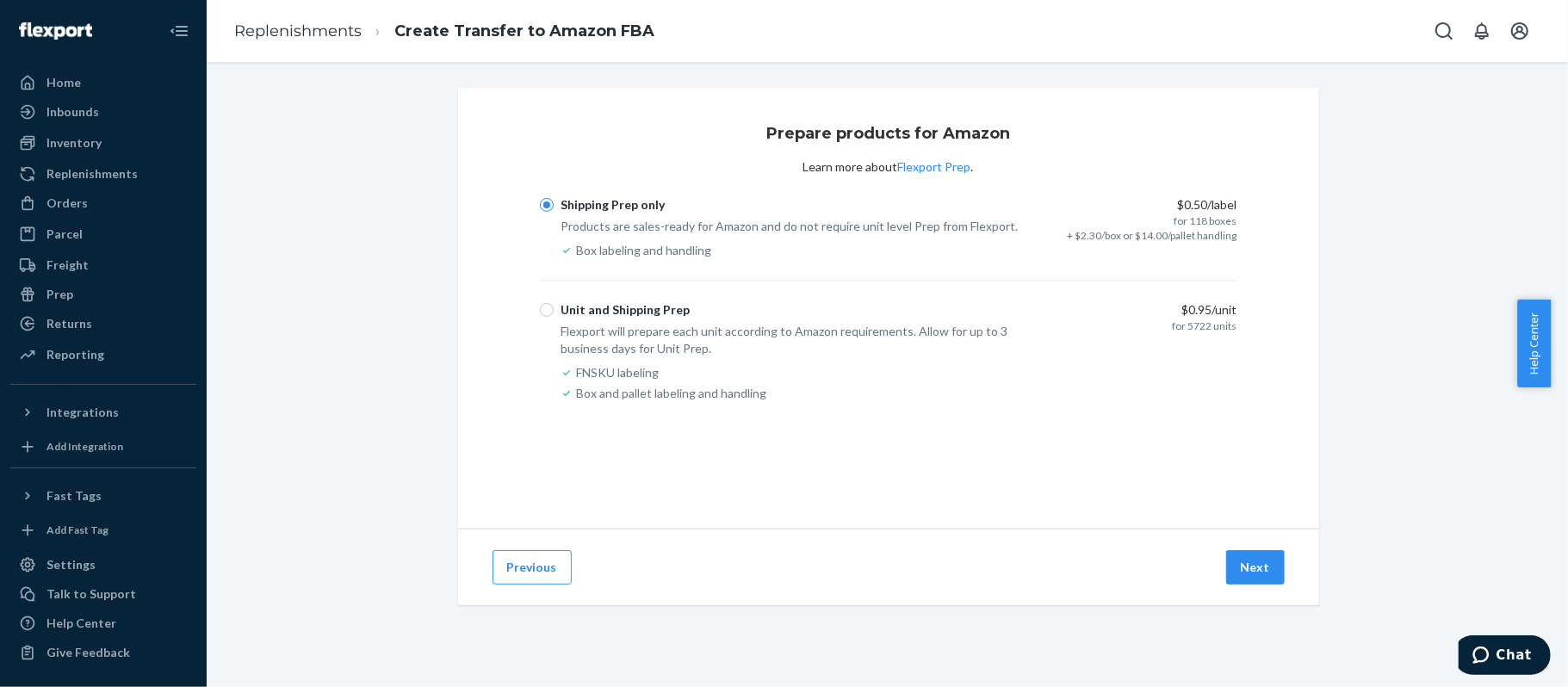
scroll to position [0, 0]
click at [1246, 573] on button "Next" at bounding box center [1255, 567] width 59 height 35
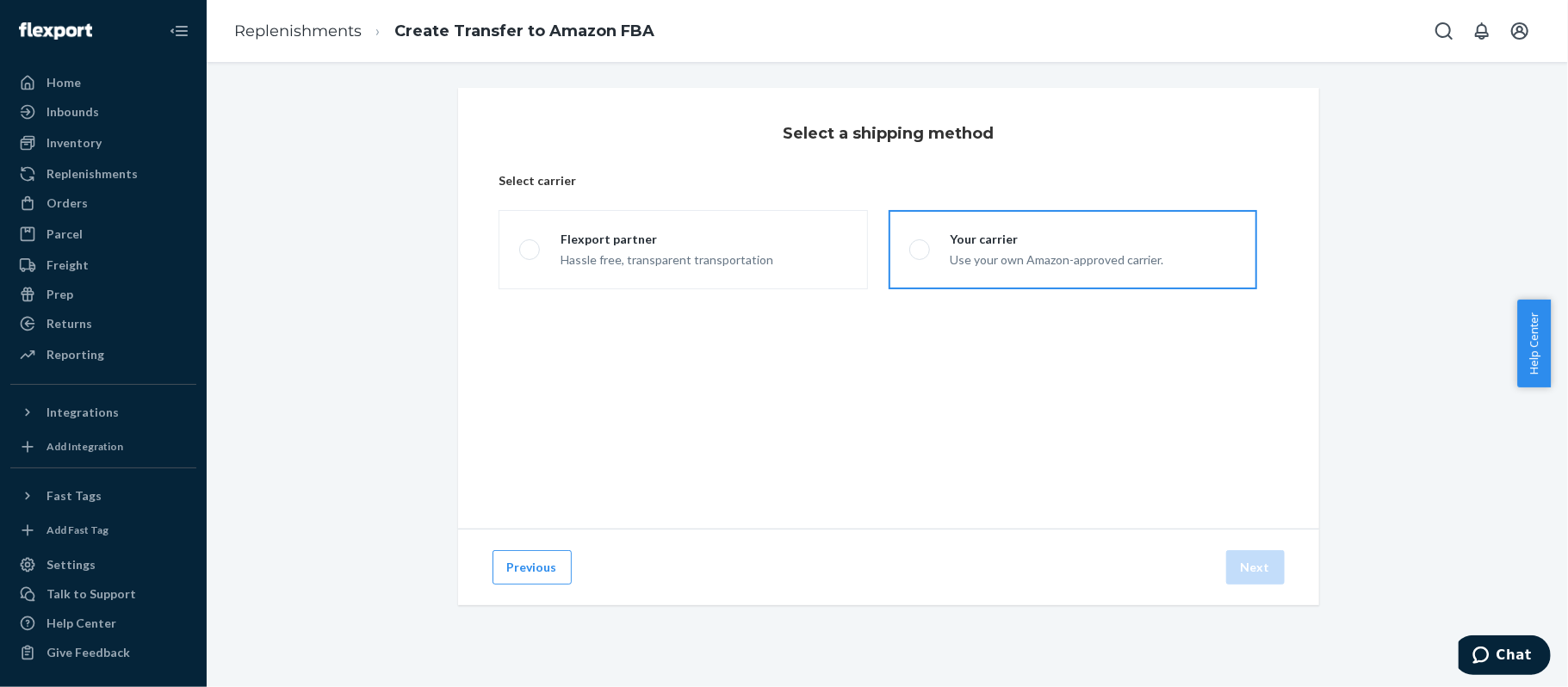
click at [968, 241] on div "Your carrier" at bounding box center [1057, 239] width 214 height 17
click at [921, 244] on input "Your carrier Use your own Amazon-approved carrier." at bounding box center [915, 249] width 12 height 12
radio input "true"
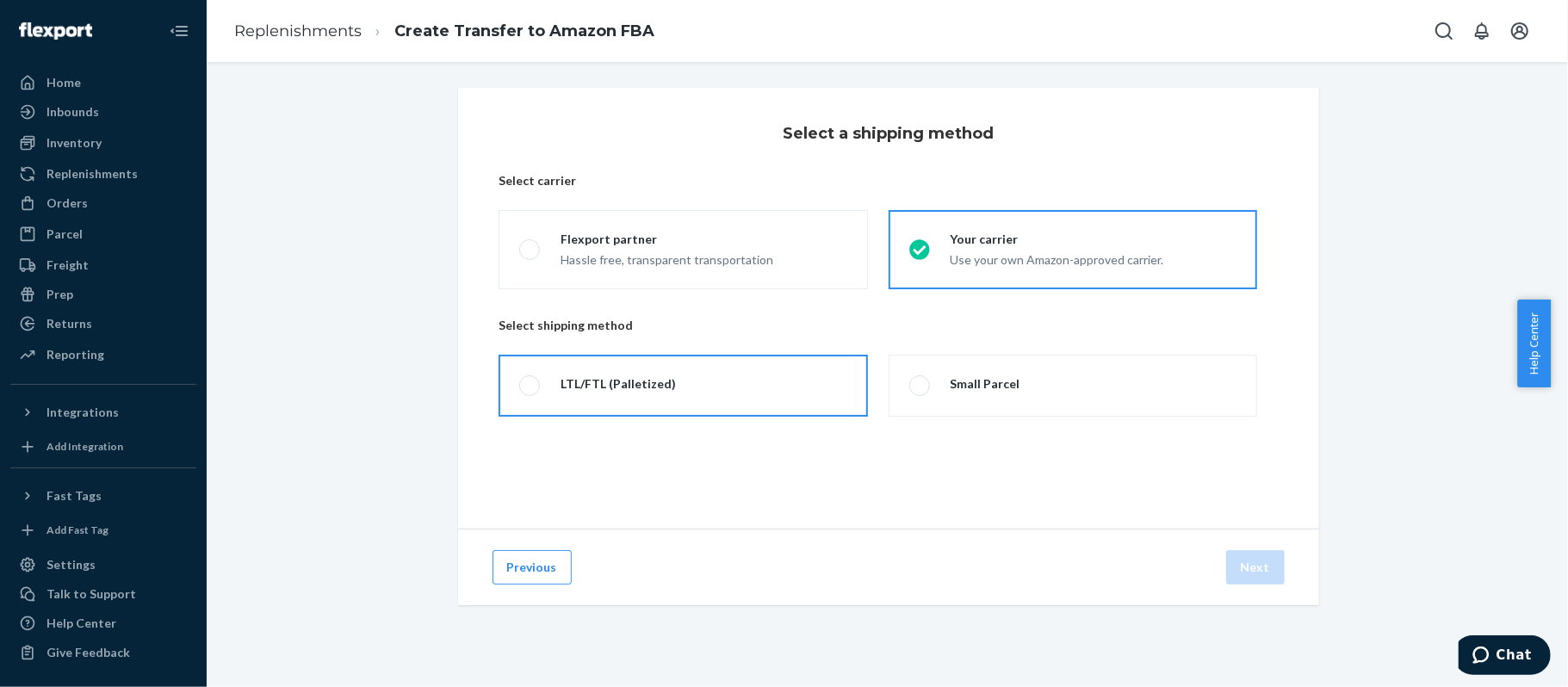
click at [740, 379] on label "LTL/FTL (Palletized)" at bounding box center [683, 386] width 368 height 62
click at [531, 381] on input "LTL/FTL (Palletized)" at bounding box center [525, 386] width 12 height 12
radio input "true"
click at [1237, 563] on button "Next" at bounding box center [1255, 567] width 59 height 35
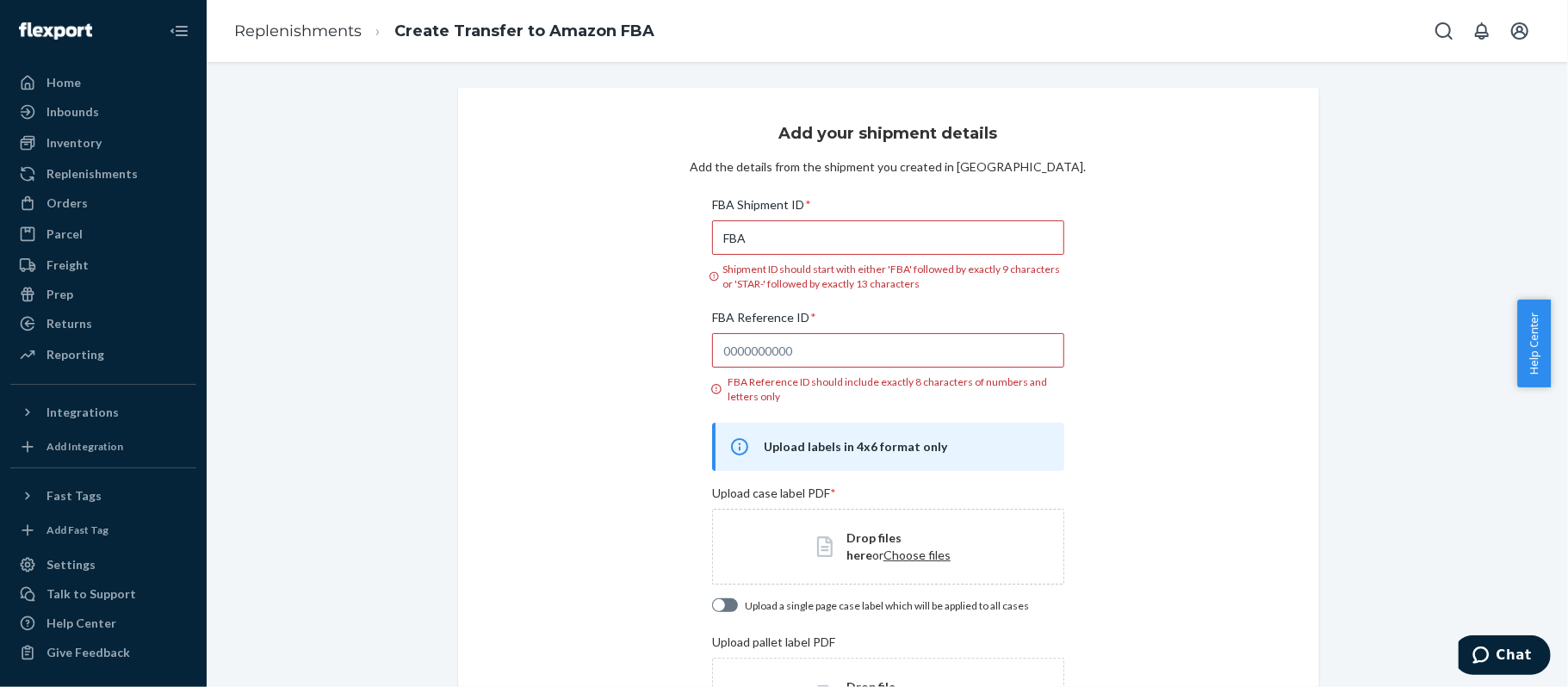
click at [780, 249] on input "FBA" at bounding box center [888, 237] width 352 height 35
click at [901, 234] on input "FBA" at bounding box center [888, 237] width 352 height 35
paste input "190DHYMT1"
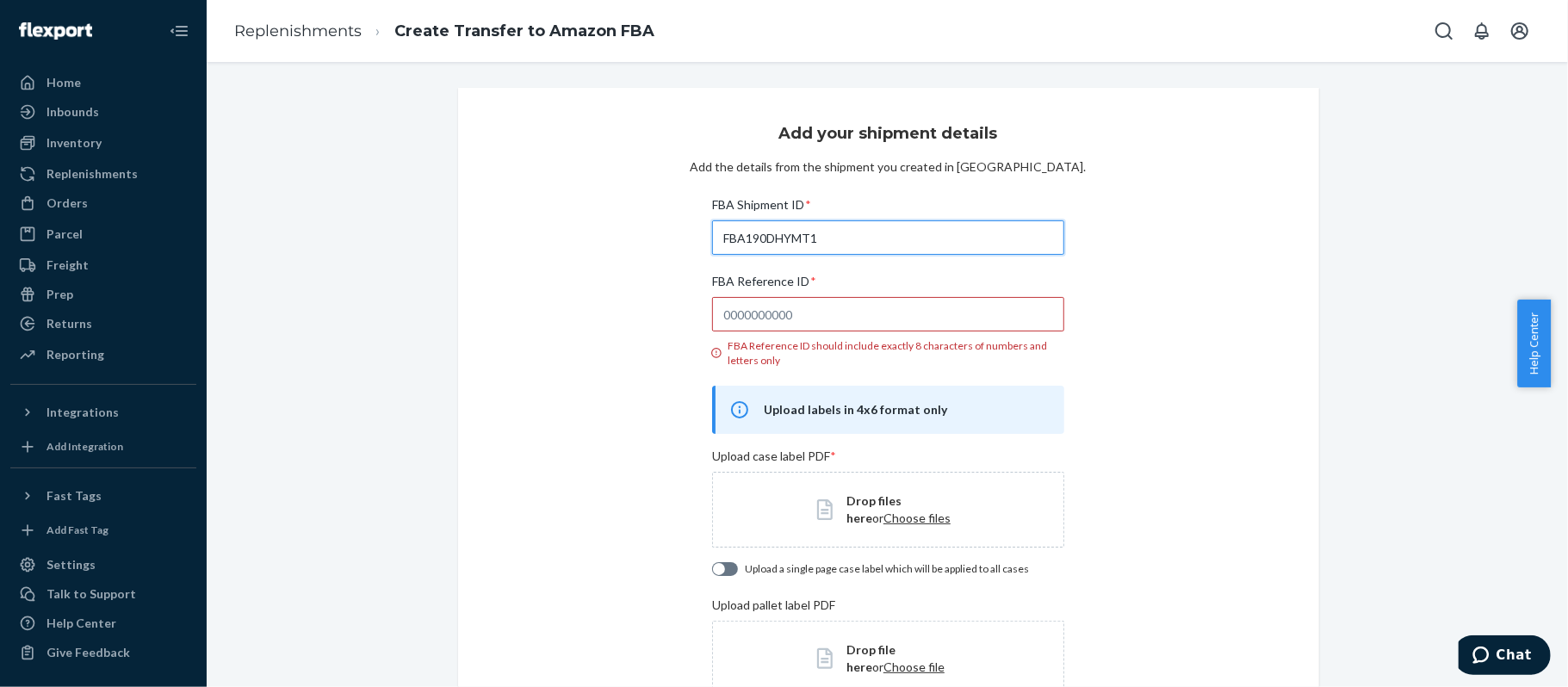
type input "FBA190DHYMT1"
click at [914, 310] on input "FBA Reference ID * FBA Reference ID should include exactly 8 characters of numb…" at bounding box center [888, 314] width 352 height 35
click at [766, 314] on input "FBA Reference ID * FBA Reference ID should include exactly 8 characters of numb…" at bounding box center [888, 314] width 352 height 35
paste input "329AR1TY"
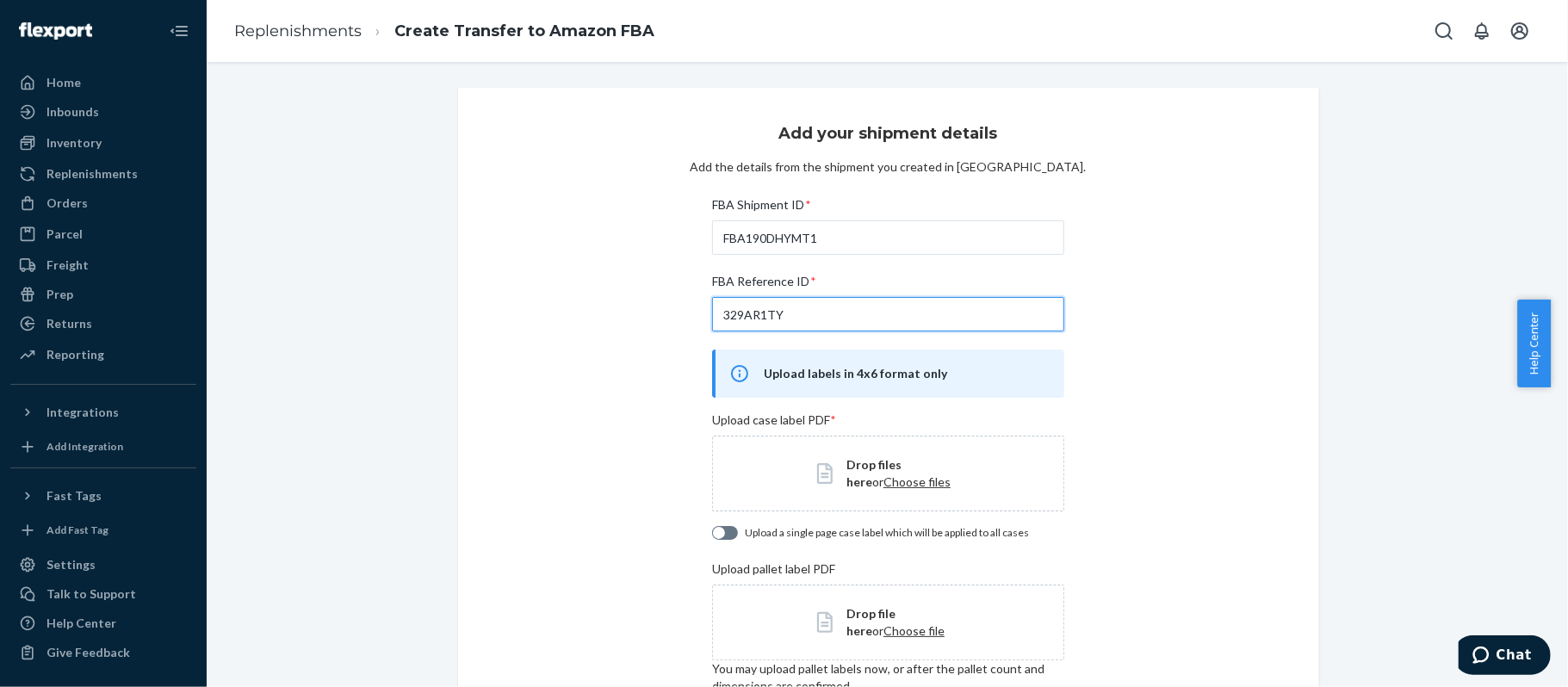
type input "329AR1TY"
drag, startPoint x: 1165, startPoint y: 344, endPoint x: 1178, endPoint y: 355, distance: 17.0
click at [1166, 344] on div "Add your shipment details Add the details from the shipment you created in Sell…" at bounding box center [889, 496] width 861 height 817
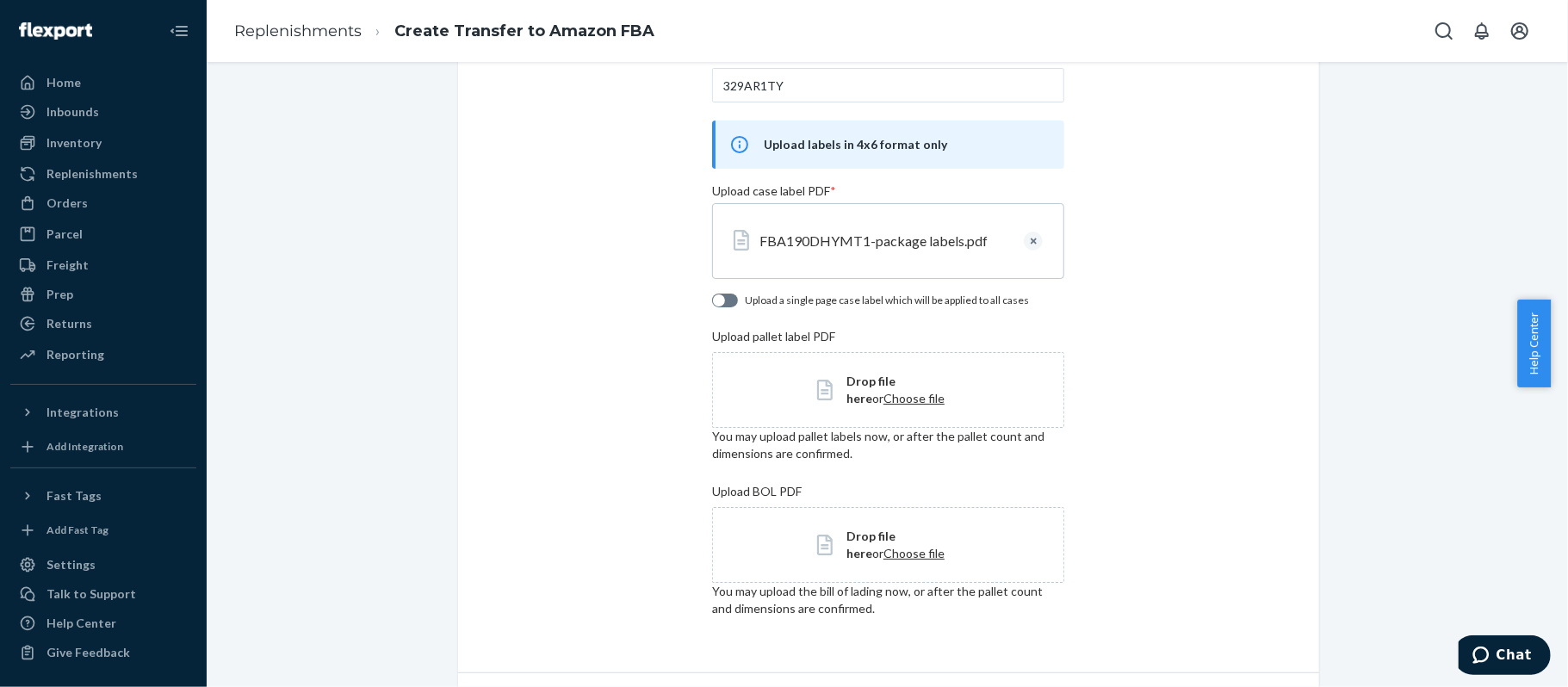
scroll to position [336, 0]
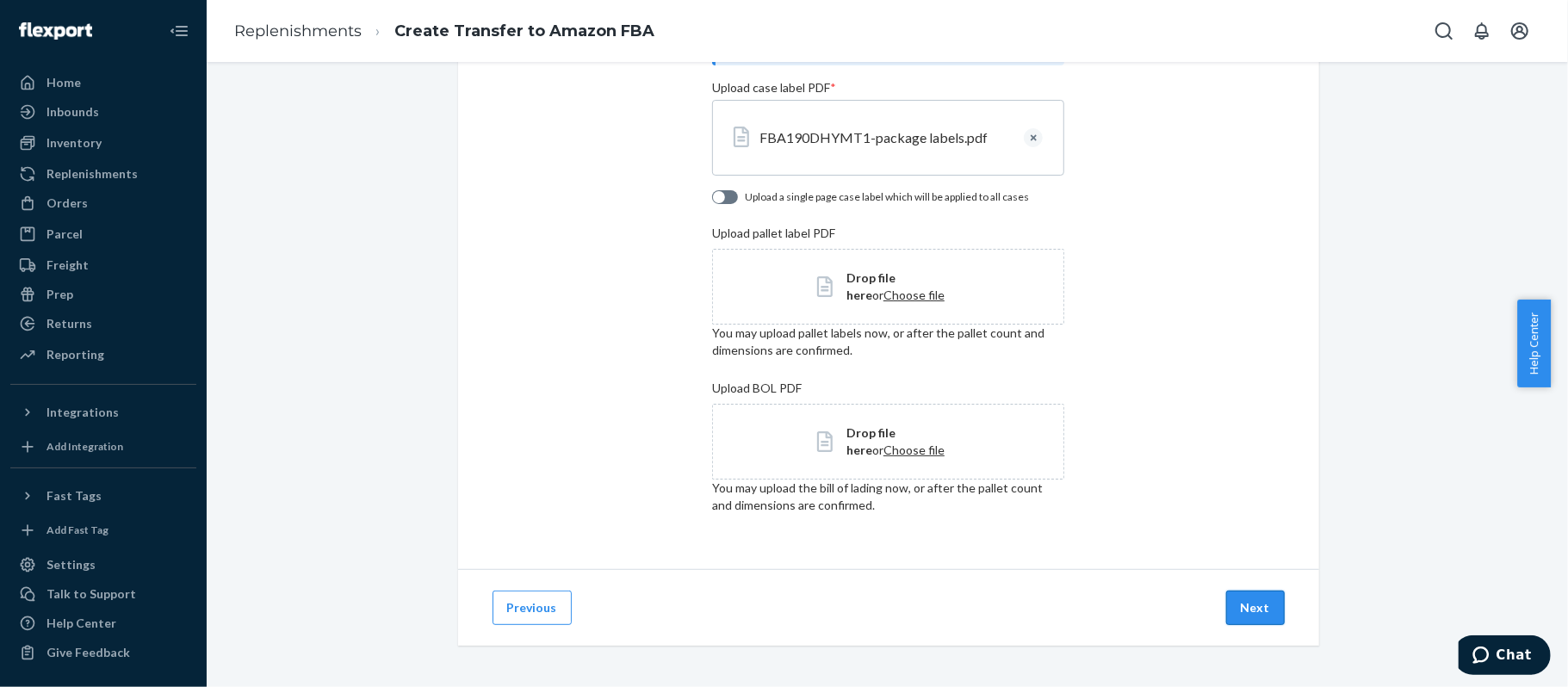
click at [1259, 618] on button "Next" at bounding box center [1255, 607] width 59 height 35
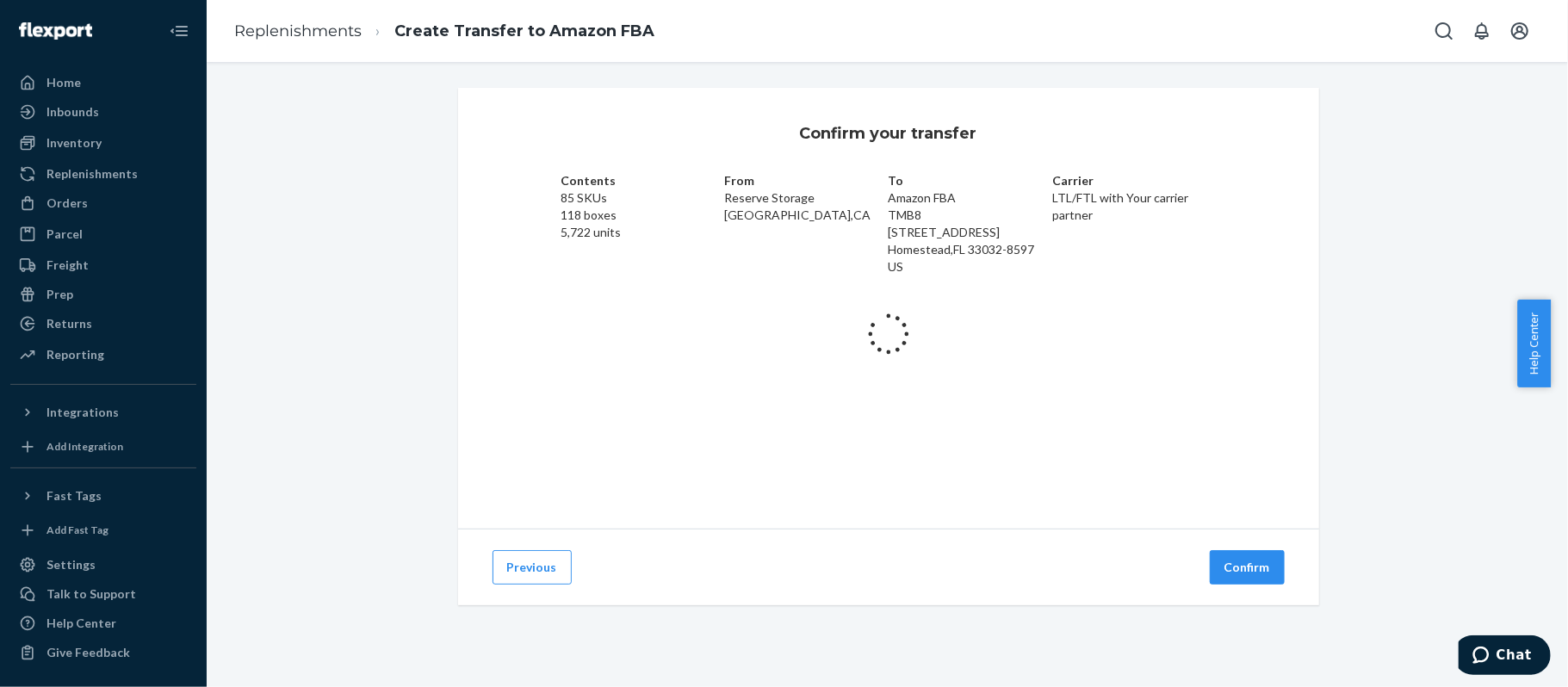
scroll to position [0, 0]
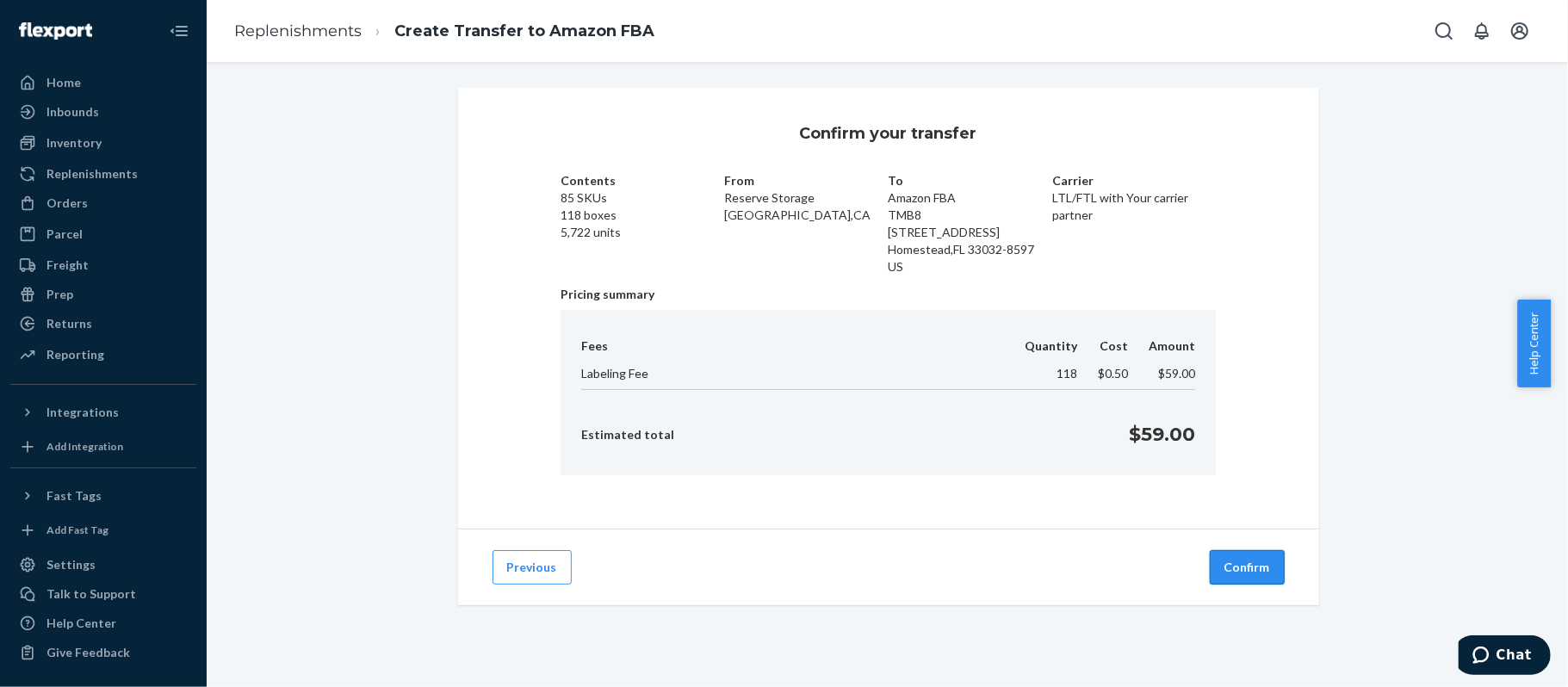
click at [1223, 573] on button "Confirm" at bounding box center [1247, 567] width 75 height 35
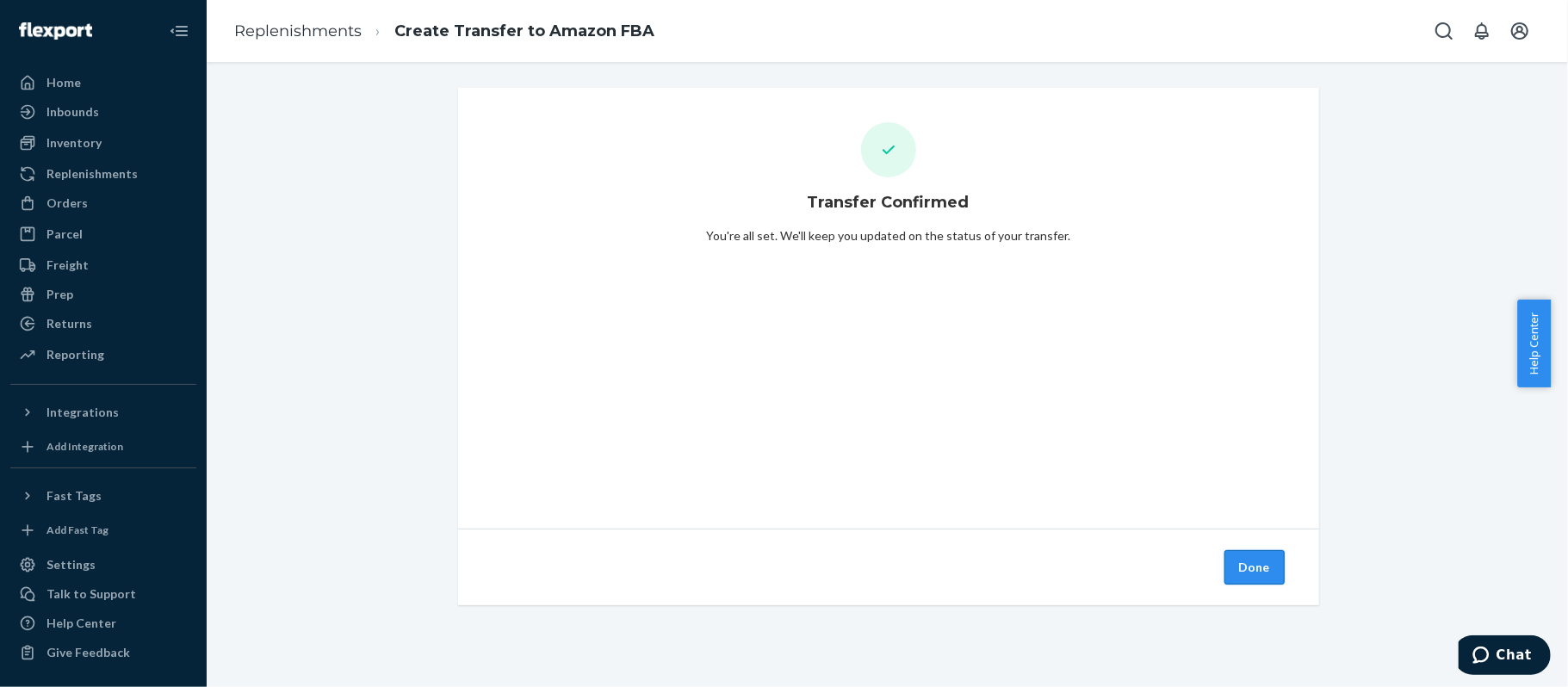
click at [1245, 556] on button "Done" at bounding box center [1255, 567] width 60 height 35
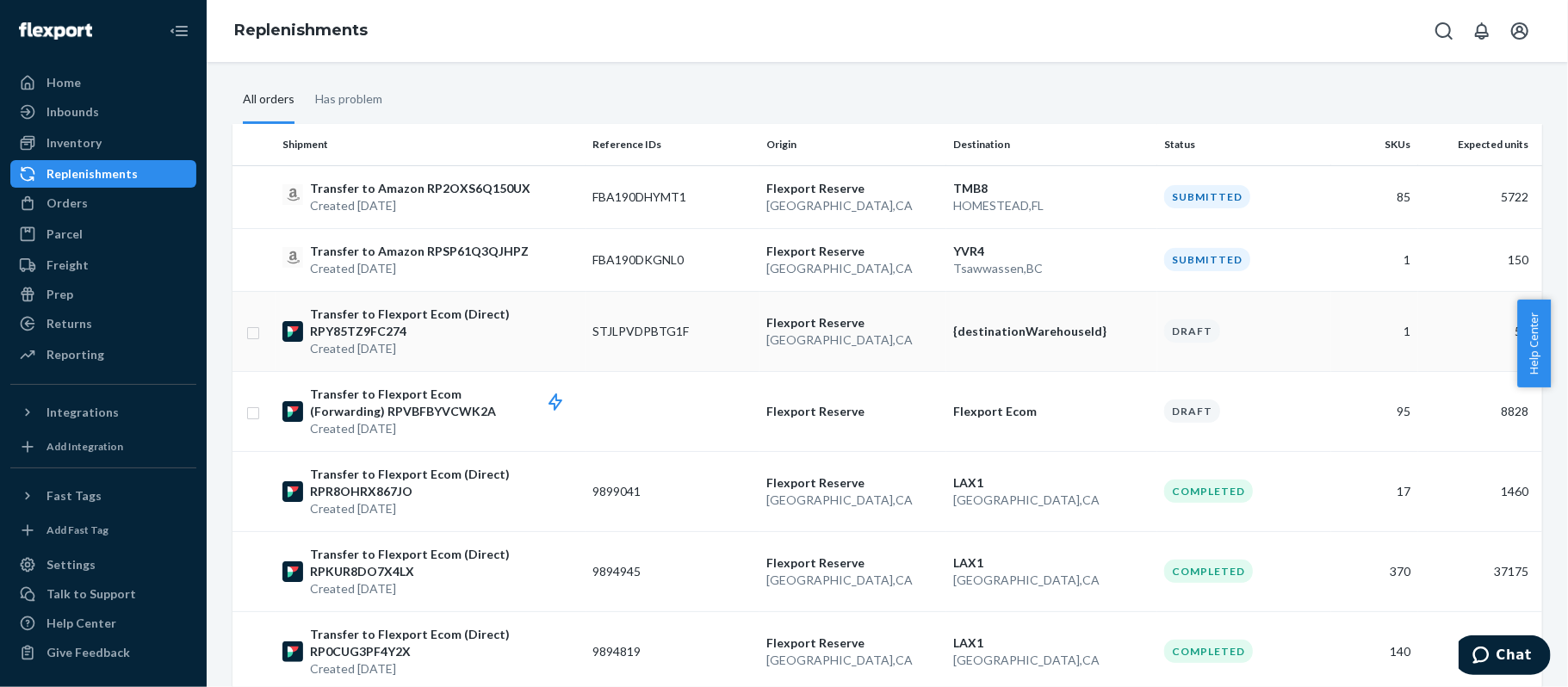
scroll to position [344, 0]
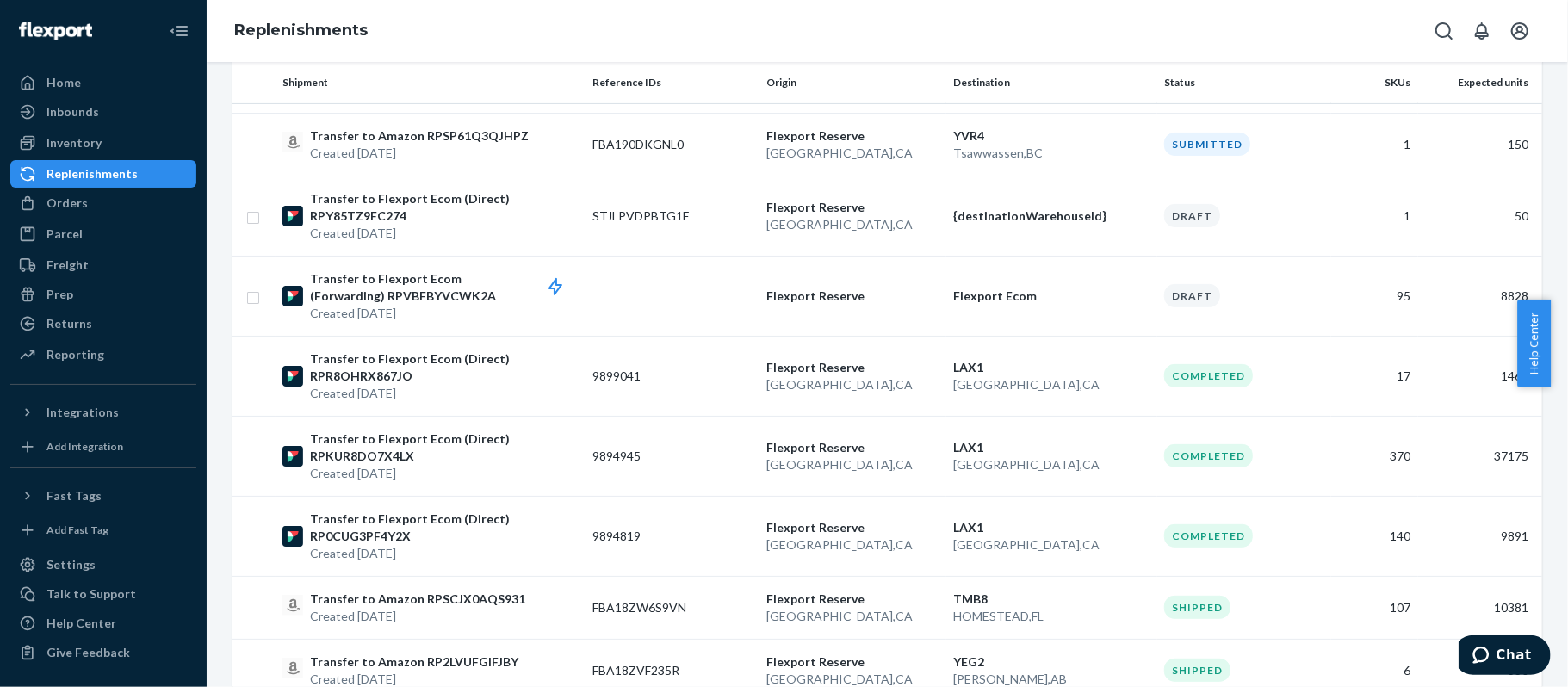
click at [469, 36] on div "Replenishments" at bounding box center [888, 31] width 1362 height 62
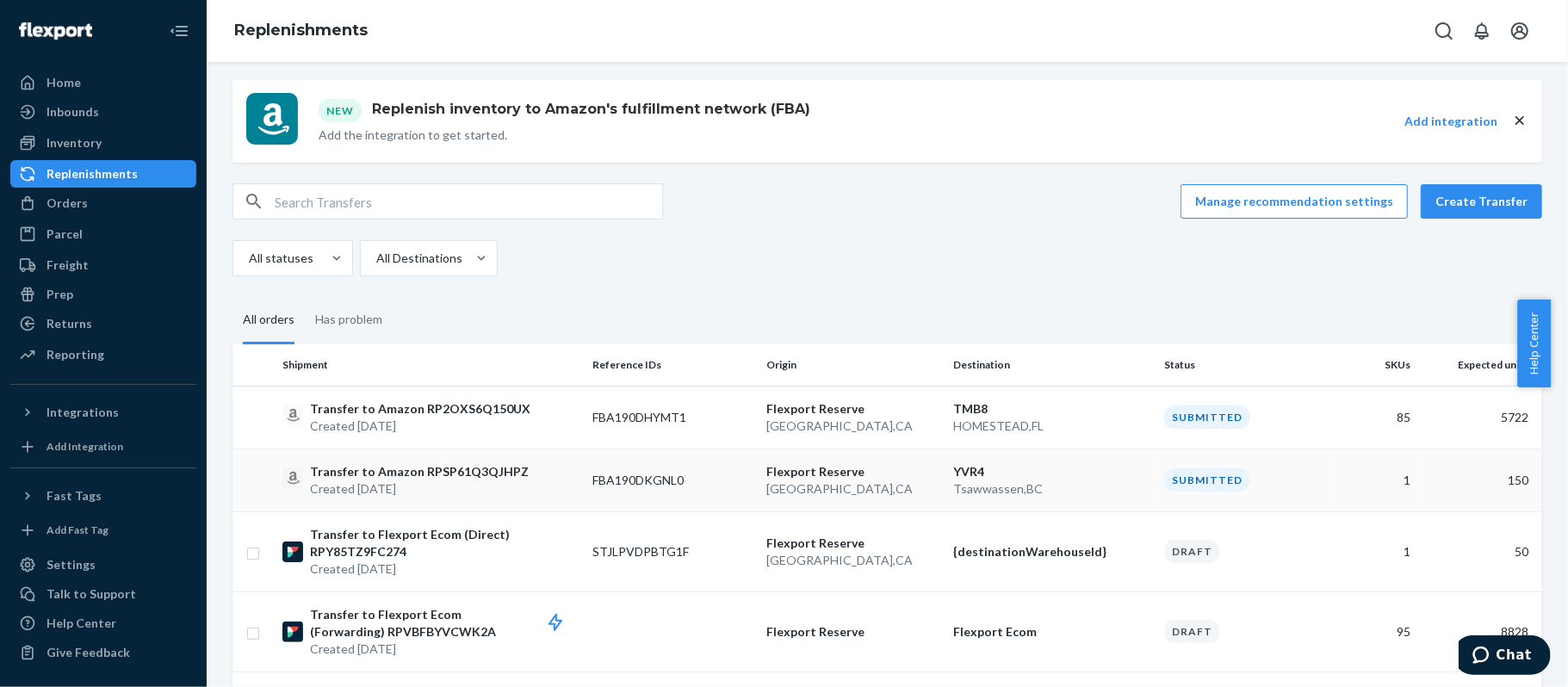
scroll to position [0, 0]
